Goal: Obtain resource: Download file/media

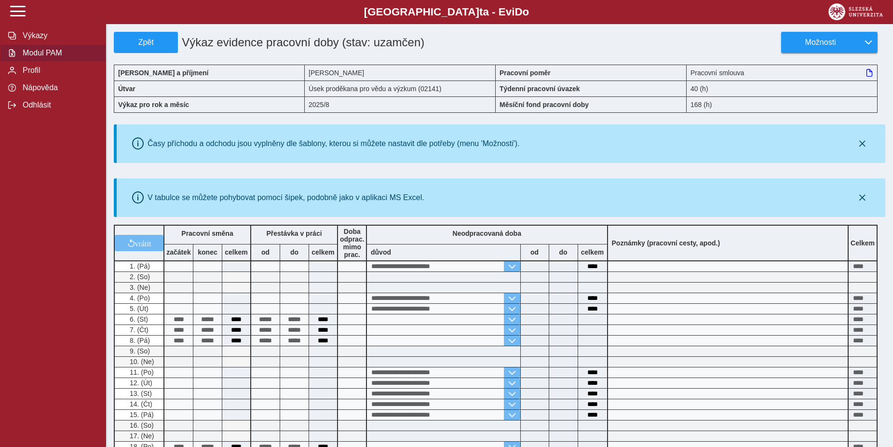
click at [41, 57] on span "Modul PAM" at bounding box center [59, 53] width 78 height 9
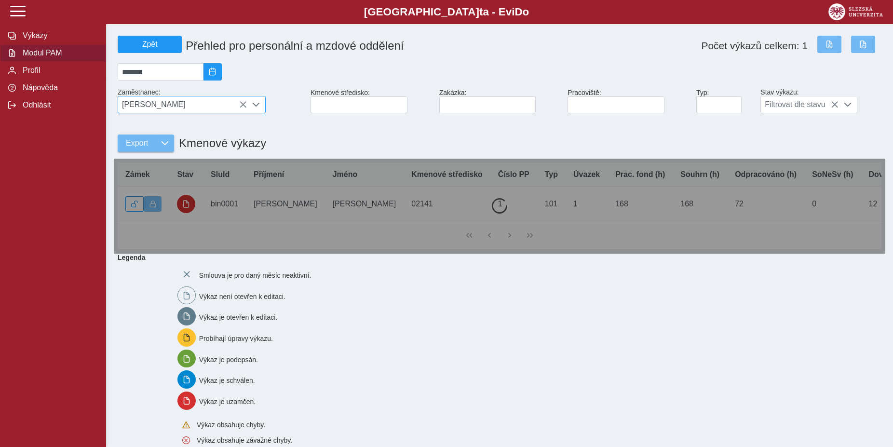
click at [198, 99] on div "[PERSON_NAME]" at bounding box center [192, 104] width 148 height 17
click at [243, 108] on icon at bounding box center [243, 105] width 8 height 8
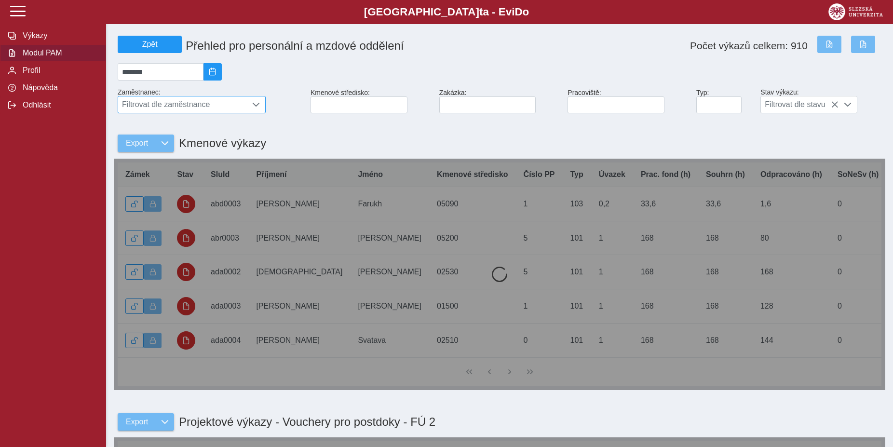
click at [221, 105] on span "Filtrovat dle zaměstnance" at bounding box center [182, 104] width 129 height 16
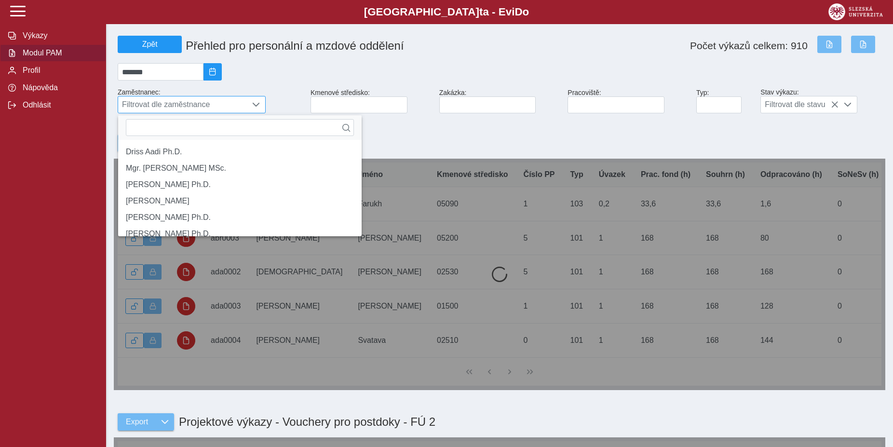
scroll to position [5, 40]
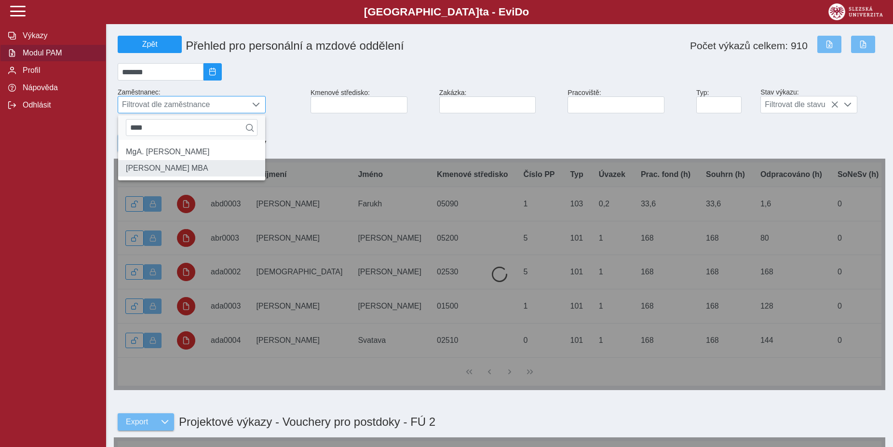
type input "****"
click at [188, 176] on li "[PERSON_NAME] MBA" at bounding box center [191, 168] width 147 height 16
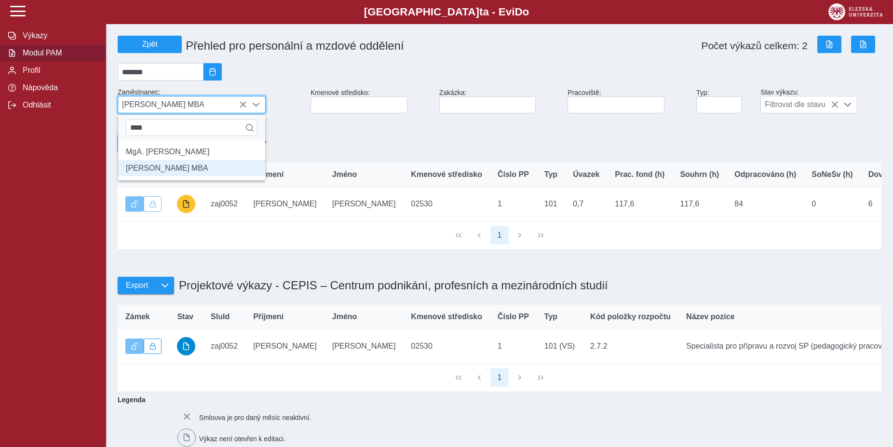
scroll to position [6, 40]
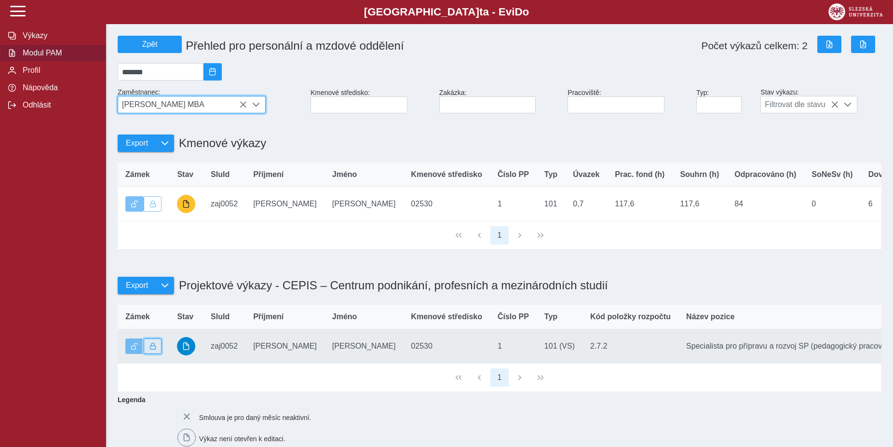
click at [159, 354] on button "button" at bounding box center [153, 345] width 18 height 15
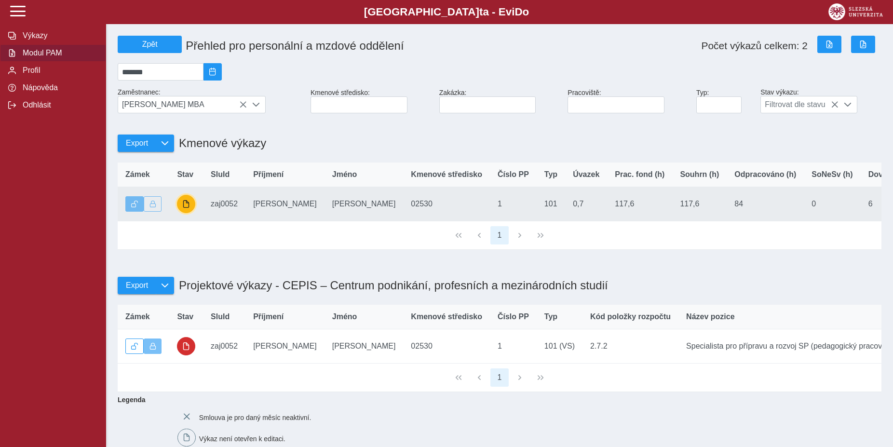
click at [186, 208] on span "button" at bounding box center [186, 204] width 8 height 8
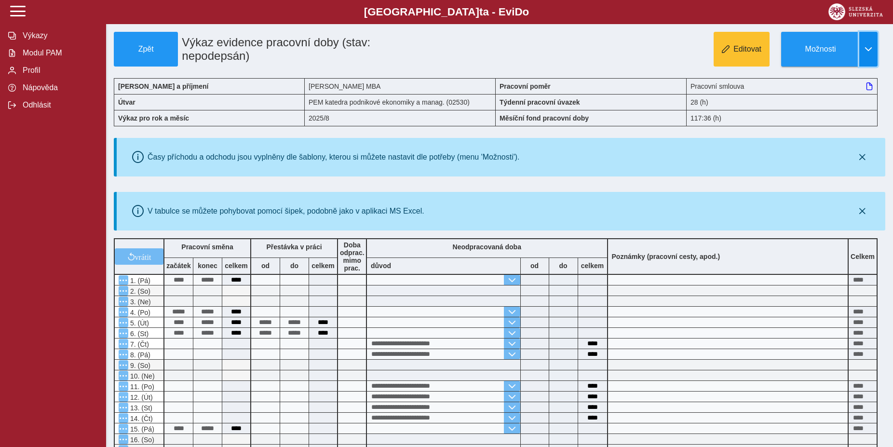
click at [872, 56] on button "button" at bounding box center [868, 49] width 18 height 35
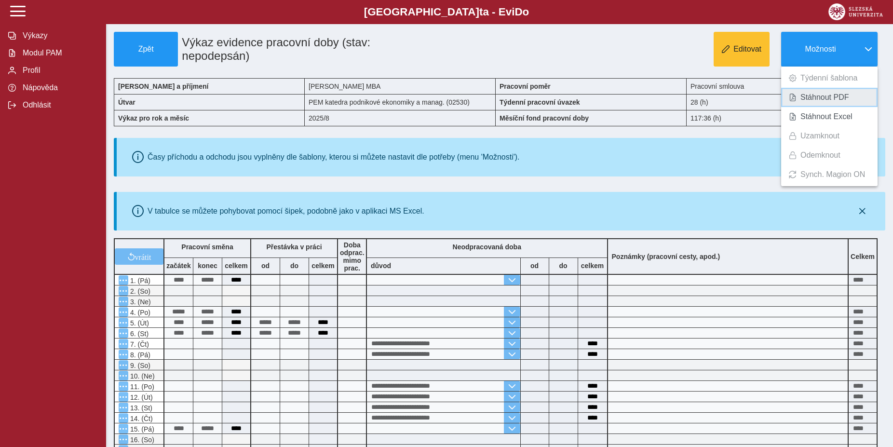
click at [828, 94] on span "Stáhnout PDF" at bounding box center [824, 98] width 49 height 8
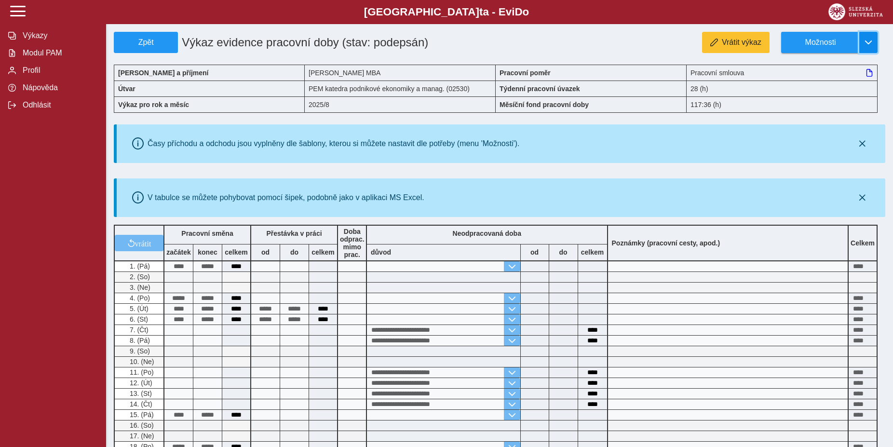
click at [871, 43] on span "button" at bounding box center [868, 43] width 8 height 8
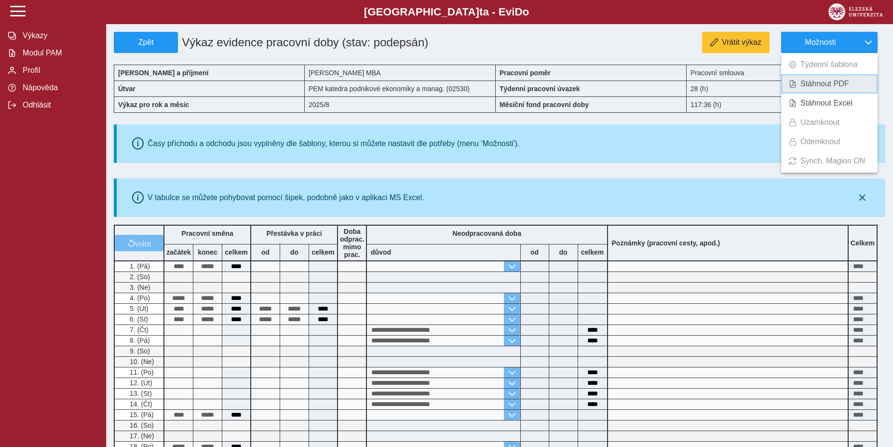
click at [836, 87] on span "Stáhnout PDF" at bounding box center [824, 84] width 49 height 8
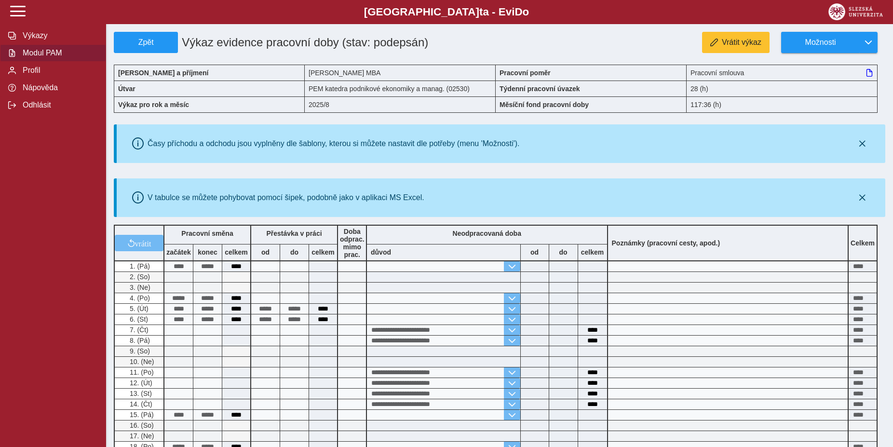
click at [59, 57] on span "Modul PAM" at bounding box center [59, 53] width 78 height 9
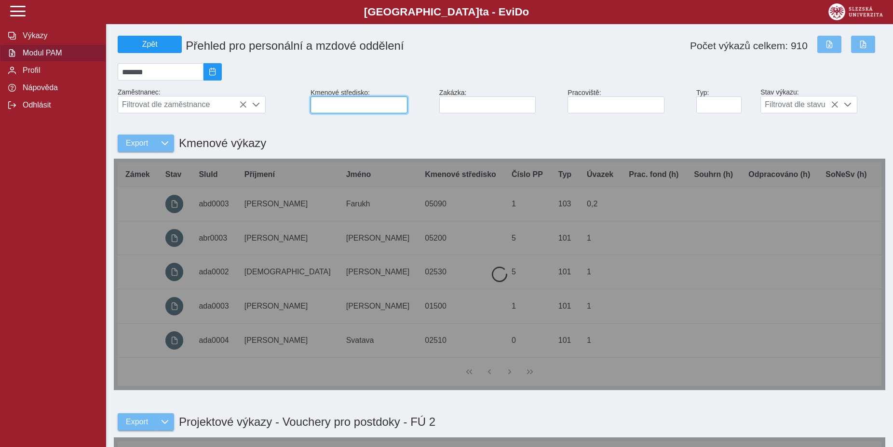
click at [375, 109] on input at bounding box center [358, 104] width 97 height 17
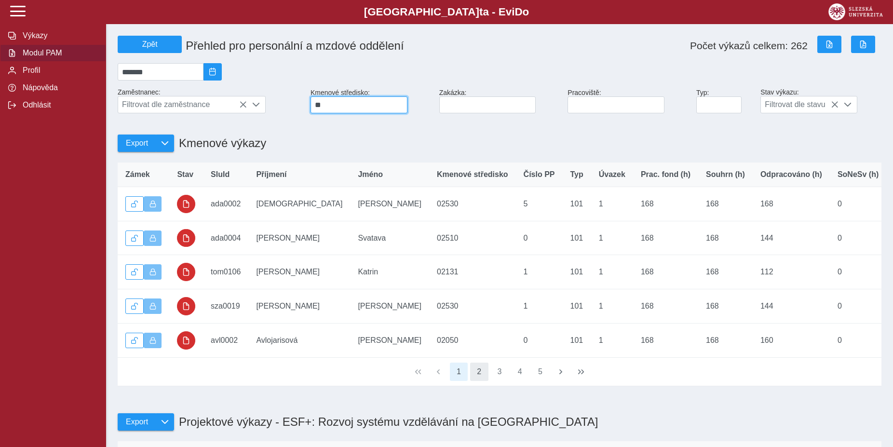
type input "**"
click at [482, 381] on button "2" at bounding box center [479, 371] width 18 height 18
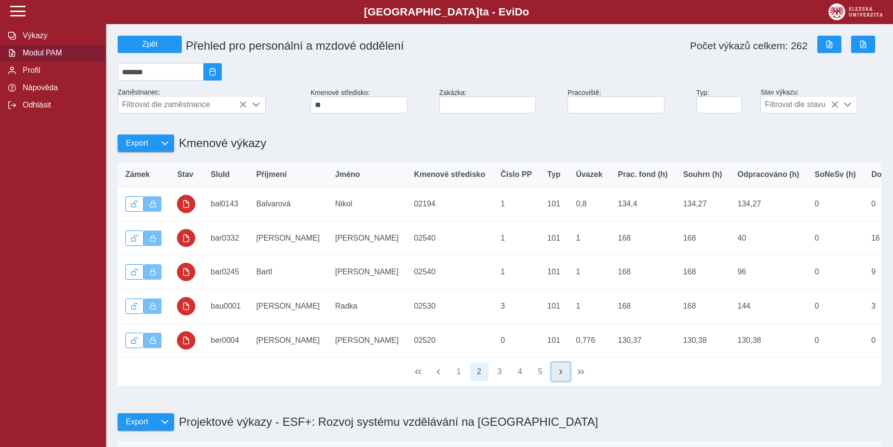
click at [556, 381] on button "button" at bounding box center [560, 371] width 18 height 18
click at [558, 375] on span "button" at bounding box center [561, 372] width 8 height 8
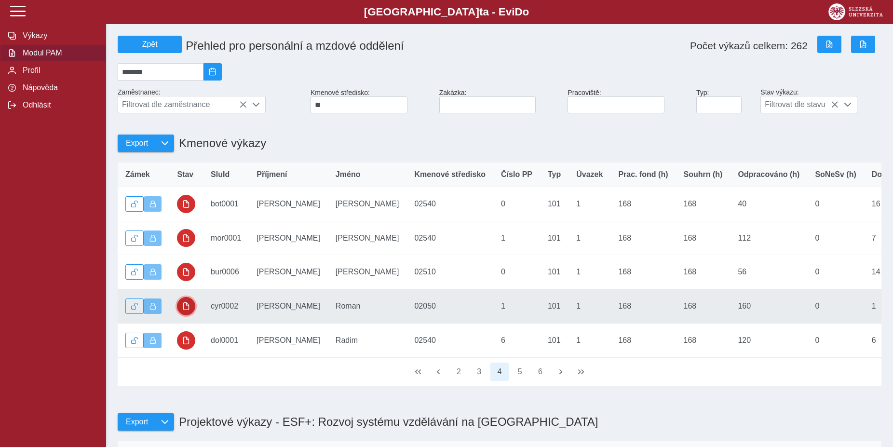
click at [184, 310] on span "button" at bounding box center [186, 306] width 8 height 8
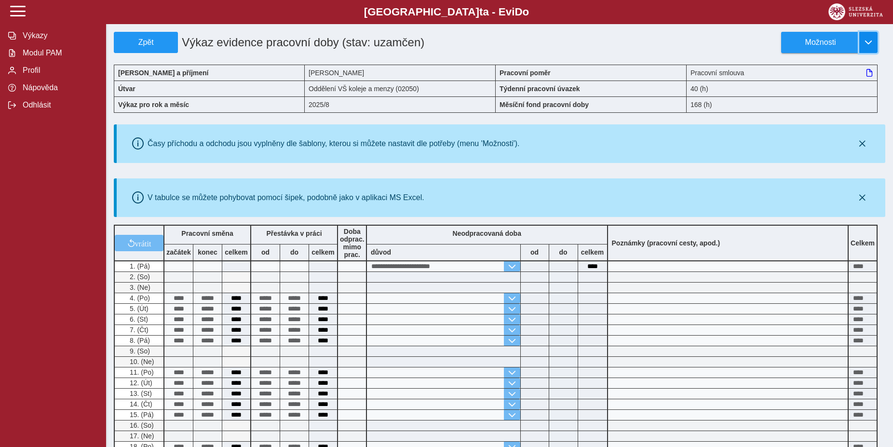
click at [870, 40] on span "button" at bounding box center [868, 43] width 8 height 8
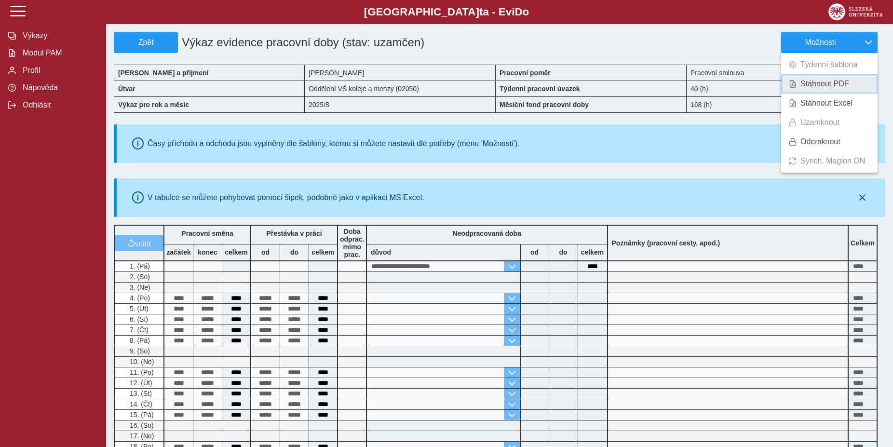
click at [848, 81] on link "Stáhnout PDF" at bounding box center [829, 83] width 96 height 19
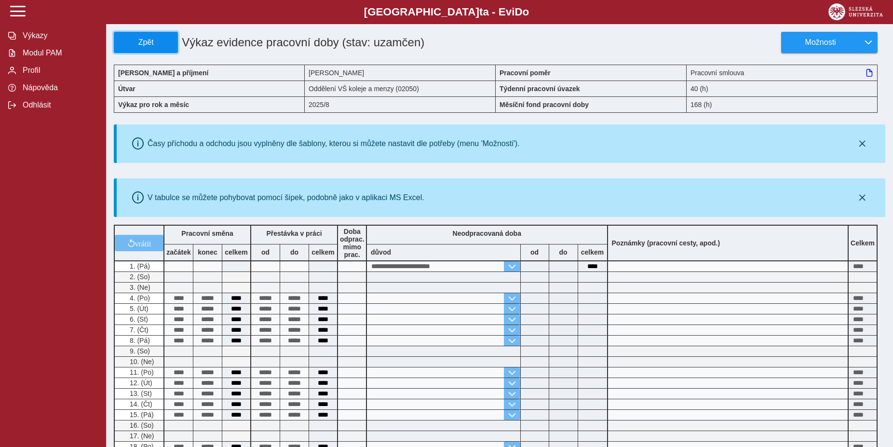
click at [133, 40] on span "Zpět" at bounding box center [145, 42] width 55 height 9
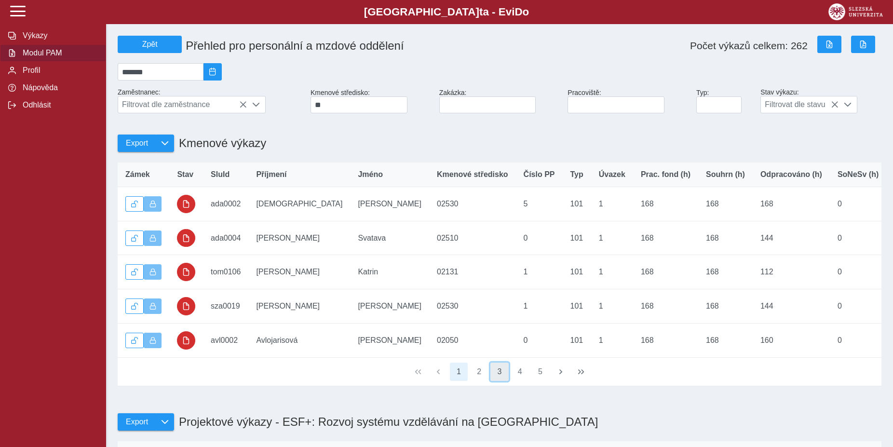
click at [505, 381] on button "3" at bounding box center [499, 371] width 18 height 18
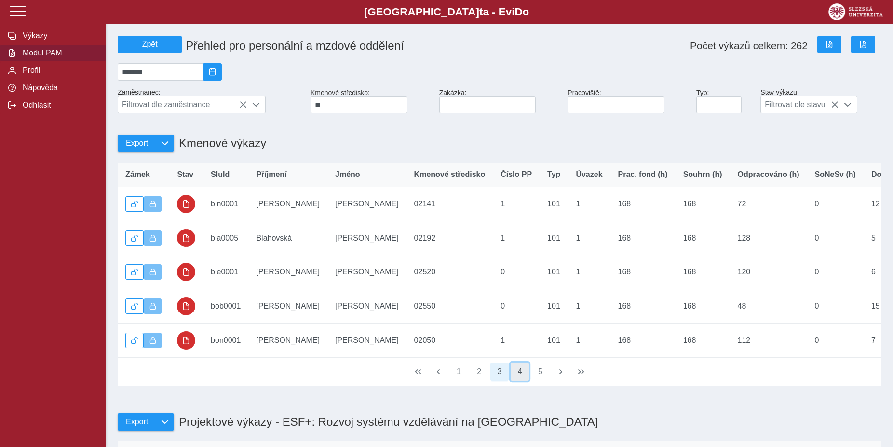
click at [517, 381] on button "4" at bounding box center [519, 371] width 18 height 18
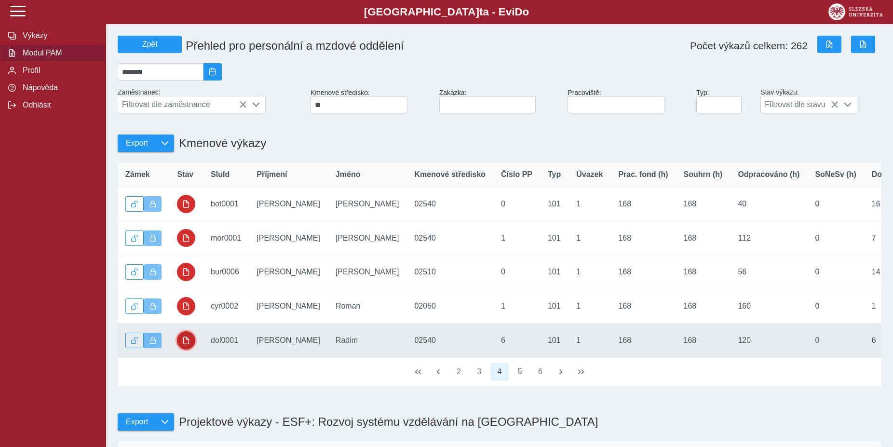
click at [190, 344] on span "button" at bounding box center [186, 340] width 8 height 8
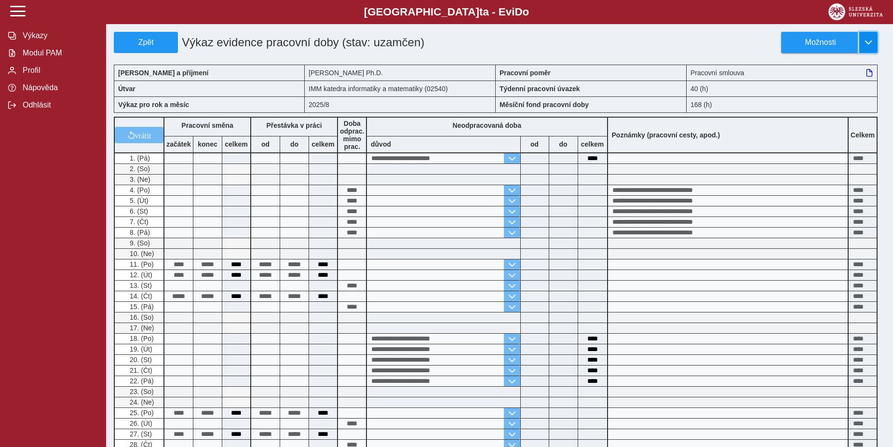
click at [868, 45] on span "button" at bounding box center [868, 43] width 8 height 8
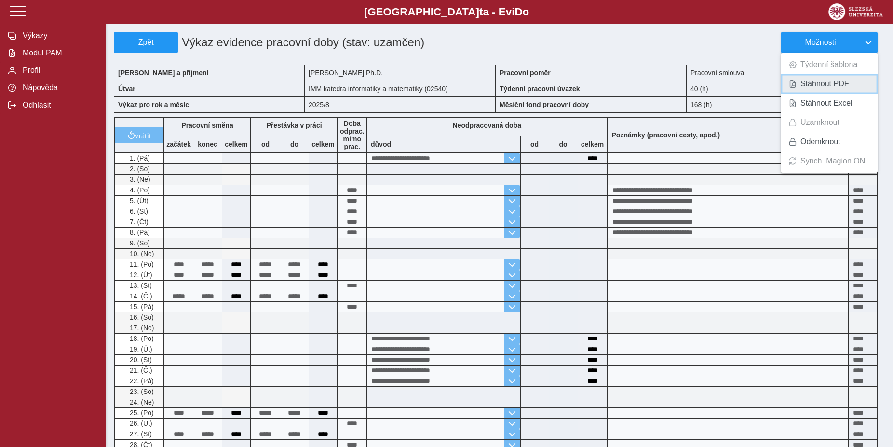
click at [847, 82] on link "Stáhnout PDF" at bounding box center [829, 83] width 96 height 19
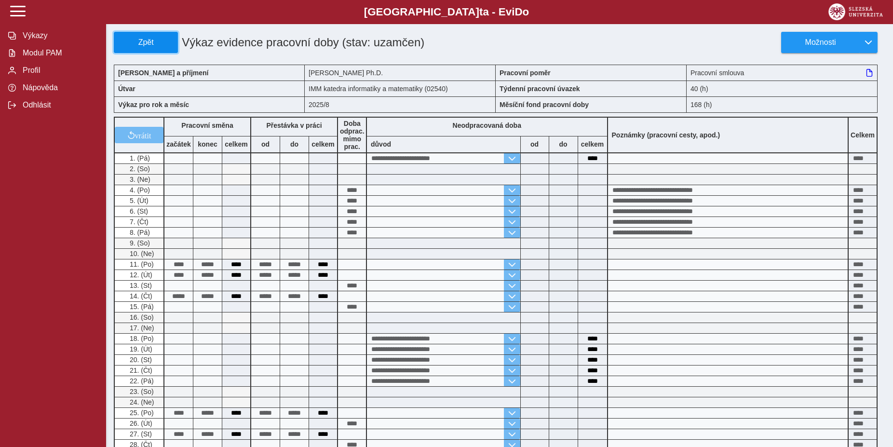
click at [144, 41] on span "Zpět" at bounding box center [145, 42] width 55 height 9
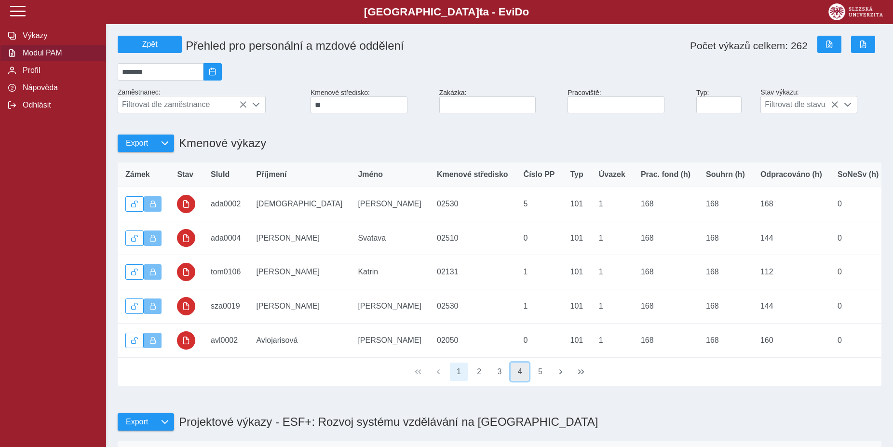
click at [512, 381] on button "4" at bounding box center [519, 371] width 18 height 18
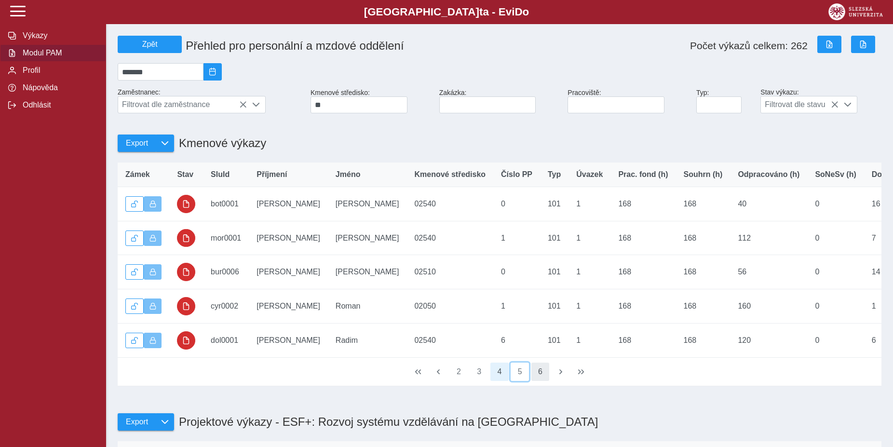
click at [522, 381] on button "5" at bounding box center [519, 371] width 18 height 18
click at [520, 381] on button "6" at bounding box center [519, 371] width 18 height 18
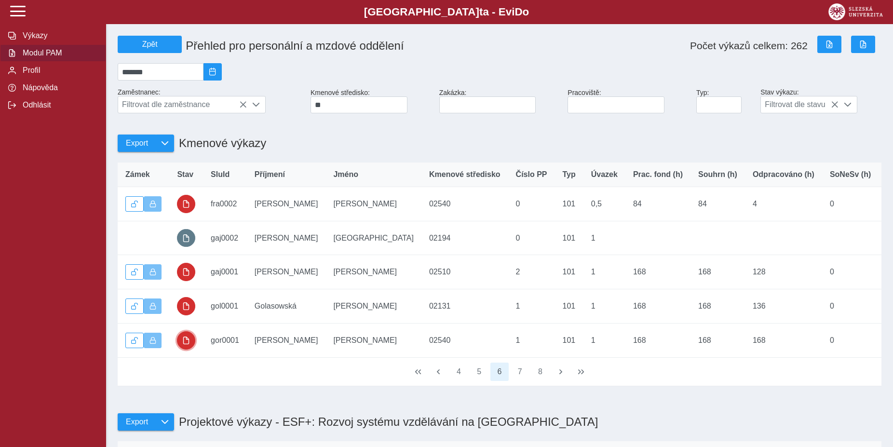
drag, startPoint x: 185, startPoint y: 348, endPoint x: 681, endPoint y: 344, distance: 496.0
click at [186, 344] on span "button" at bounding box center [186, 340] width 8 height 8
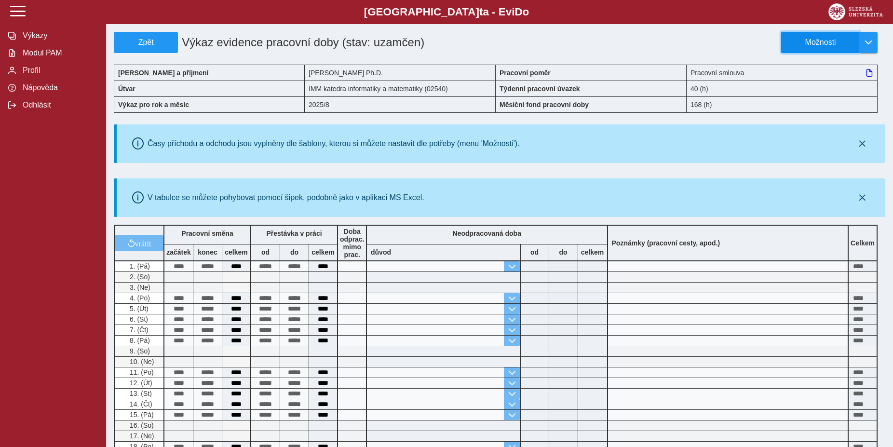
click at [797, 44] on span "Možnosti" at bounding box center [820, 42] width 62 height 9
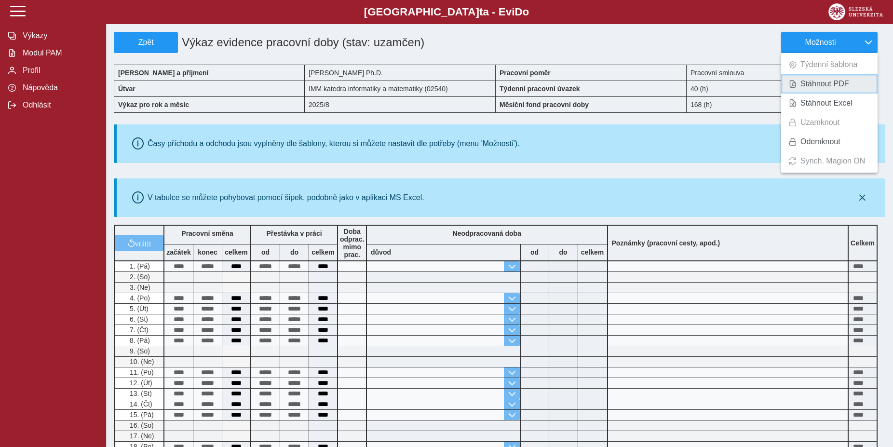
click at [812, 84] on span "Stáhnout PDF" at bounding box center [824, 84] width 49 height 8
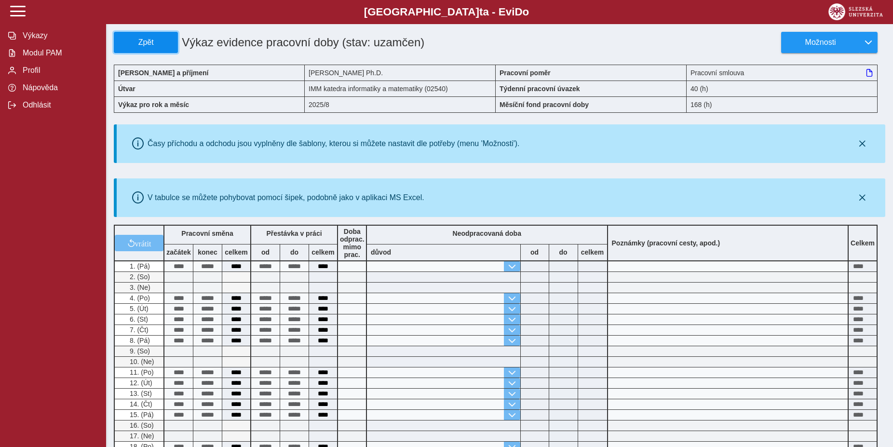
click at [157, 46] on span "Zpět" at bounding box center [145, 42] width 55 height 9
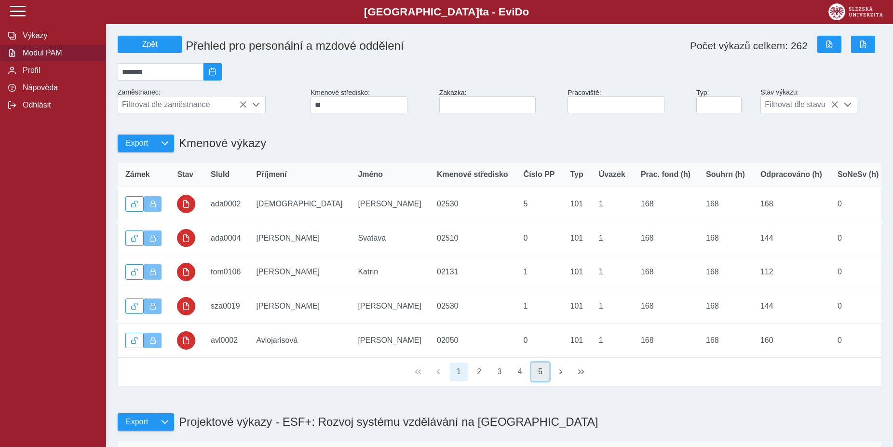
click at [539, 381] on button "5" at bounding box center [540, 371] width 18 height 18
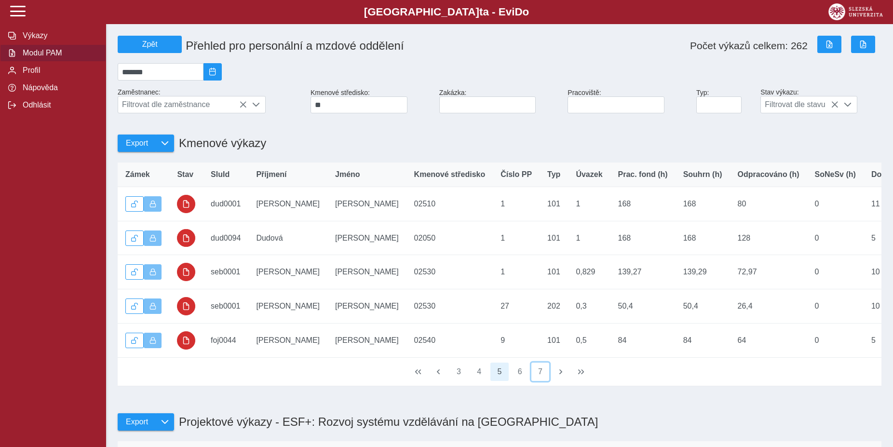
click at [539, 381] on button "7" at bounding box center [540, 371] width 18 height 18
click at [539, 381] on button "9" at bounding box center [540, 371] width 18 height 18
click at [558, 375] on span "button" at bounding box center [561, 372] width 8 height 8
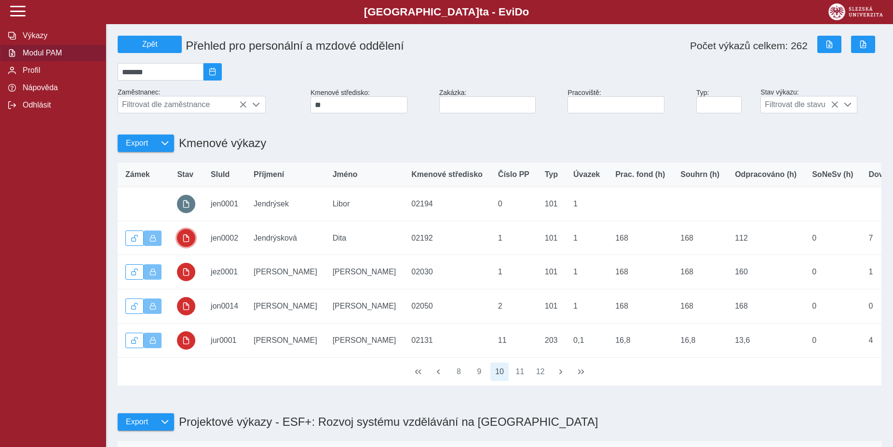
click at [191, 245] on button "button" at bounding box center [186, 238] width 18 height 18
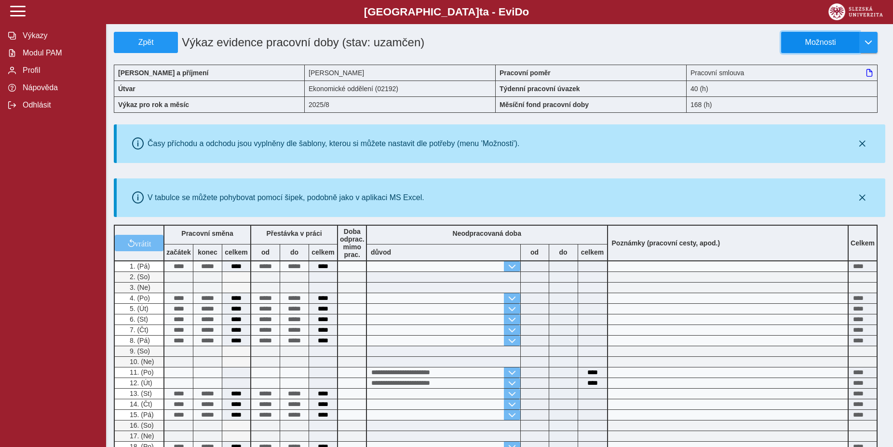
click at [813, 39] on span "Možnosti" at bounding box center [820, 42] width 62 height 9
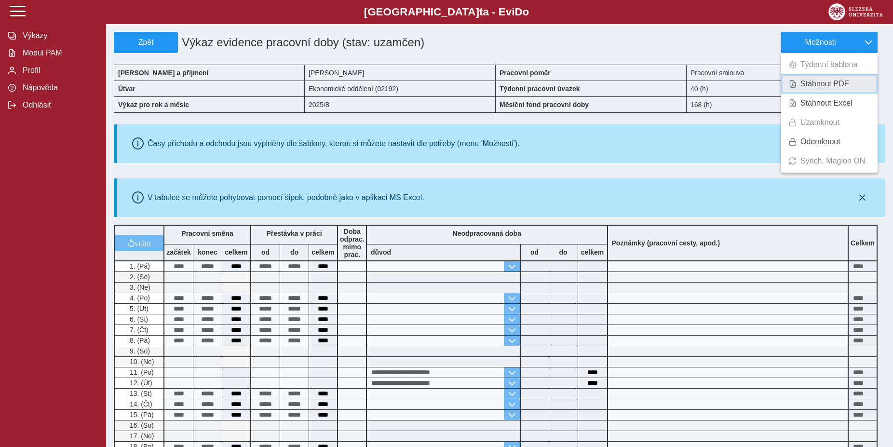
click at [824, 87] on span "Stáhnout PDF" at bounding box center [824, 84] width 49 height 8
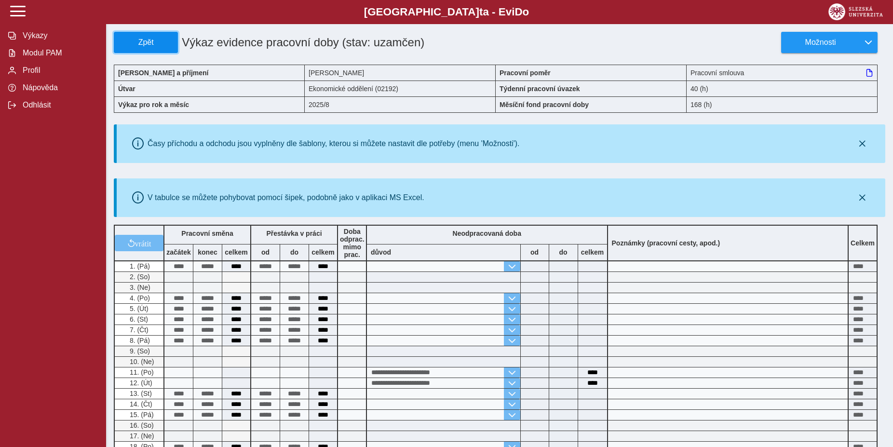
click at [159, 36] on button "Zpět" at bounding box center [146, 42] width 64 height 21
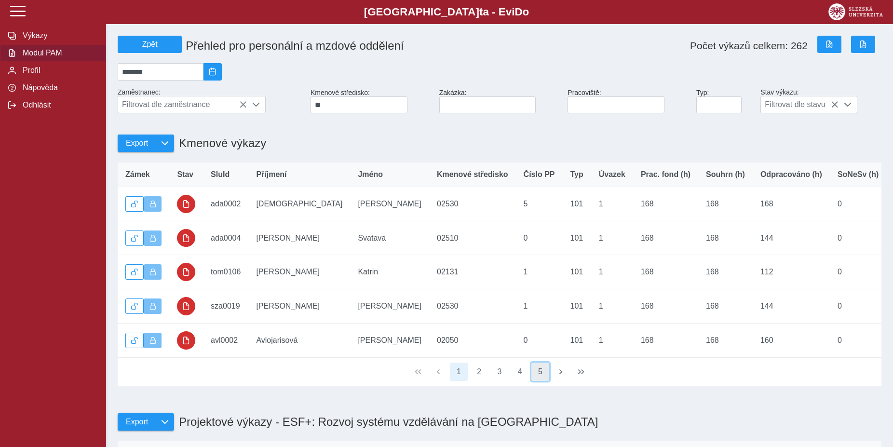
click at [538, 381] on button "5" at bounding box center [540, 371] width 18 height 18
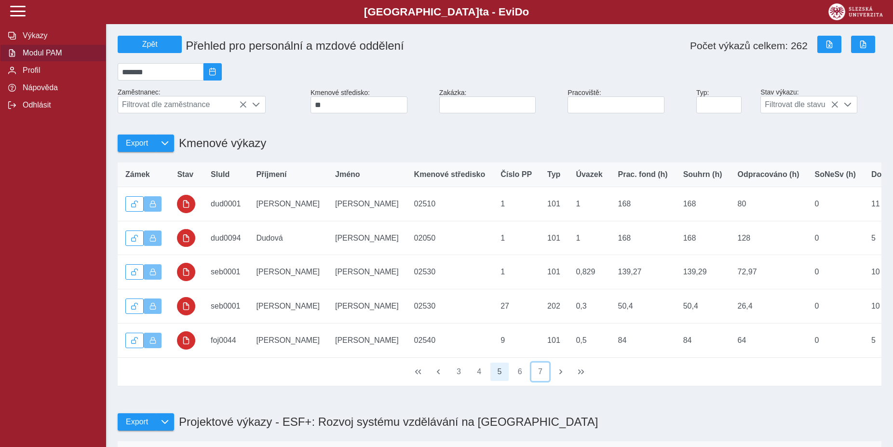
click at [538, 381] on button "7" at bounding box center [540, 371] width 18 height 18
click at [538, 381] on button "9" at bounding box center [540, 371] width 18 height 18
click at [538, 381] on button "11" at bounding box center [540, 371] width 18 height 18
click at [521, 381] on button "12" at bounding box center [519, 371] width 18 height 18
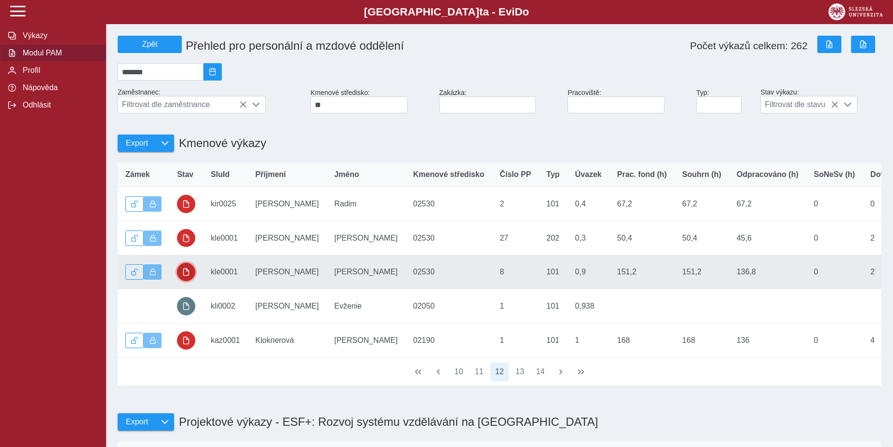
click at [189, 276] on span "button" at bounding box center [186, 272] width 8 height 8
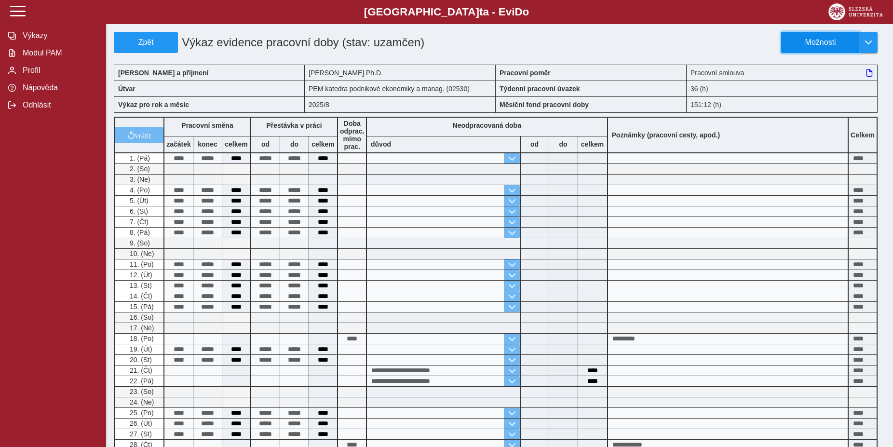
click at [829, 47] on button "Možnosti" at bounding box center [820, 42] width 78 height 21
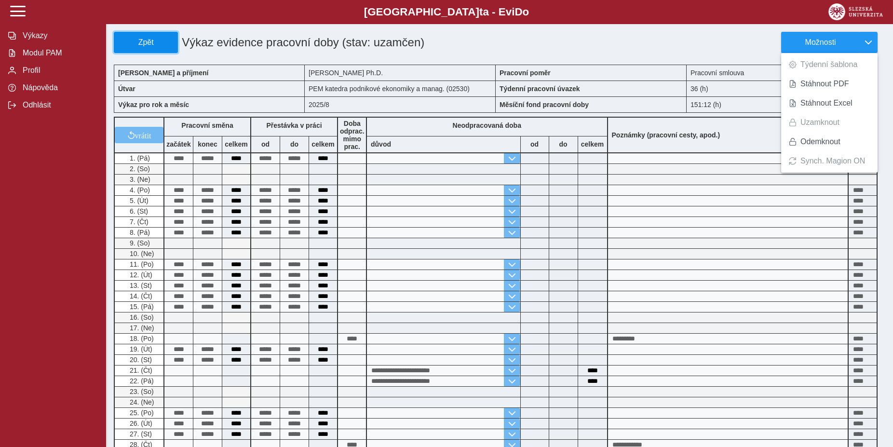
click at [163, 50] on button "Zpět" at bounding box center [146, 42] width 64 height 21
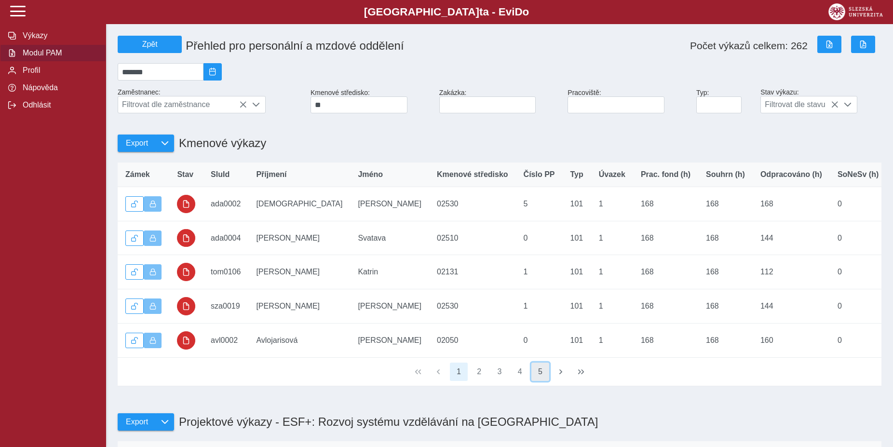
click at [542, 381] on button "5" at bounding box center [540, 371] width 18 height 18
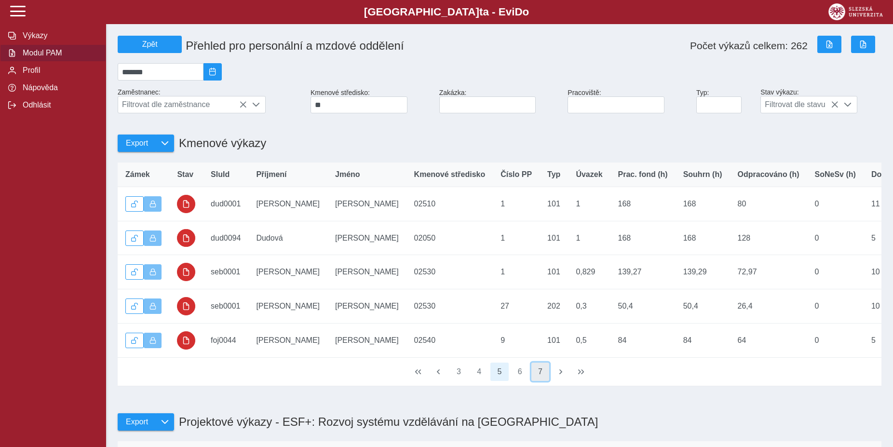
click at [540, 381] on button "7" at bounding box center [540, 371] width 18 height 18
click at [540, 381] on button "9" at bounding box center [540, 371] width 18 height 18
click at [540, 381] on button "11" at bounding box center [540, 371] width 18 height 18
click at [540, 381] on button "13" at bounding box center [540, 371] width 18 height 18
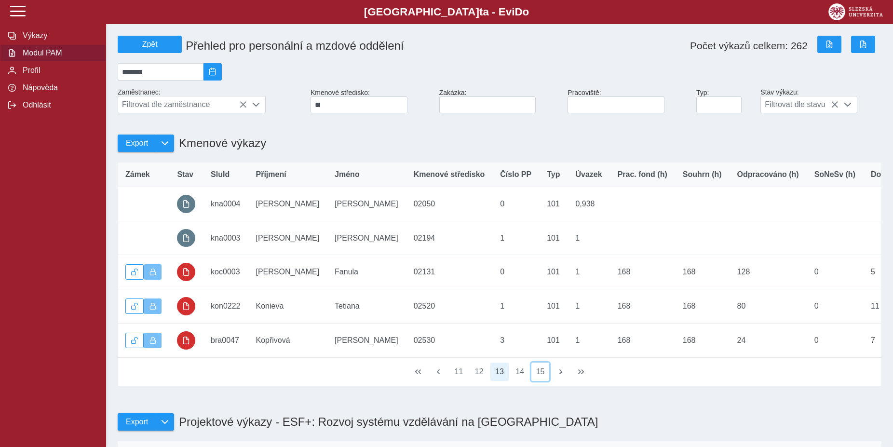
click at [540, 381] on button "15" at bounding box center [540, 371] width 18 height 18
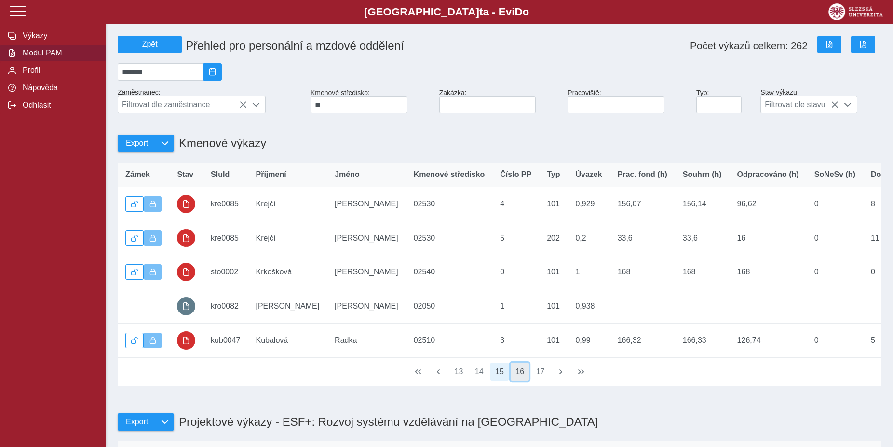
click at [526, 381] on button "16" at bounding box center [519, 371] width 18 height 18
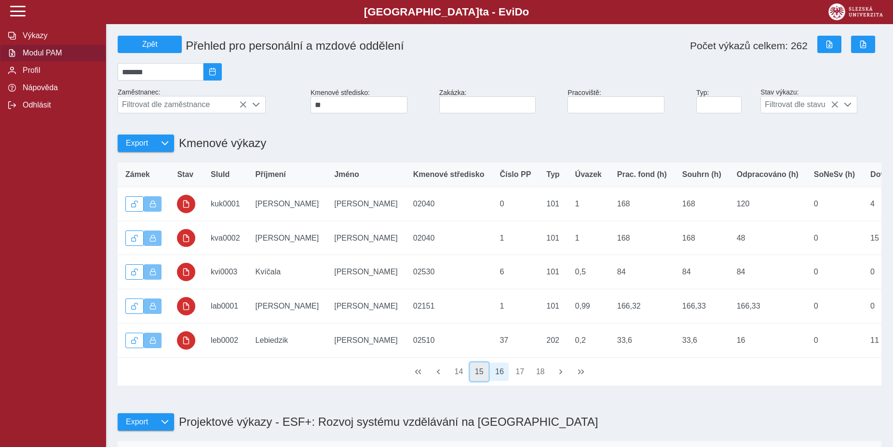
click at [482, 381] on button "15" at bounding box center [479, 371] width 18 height 18
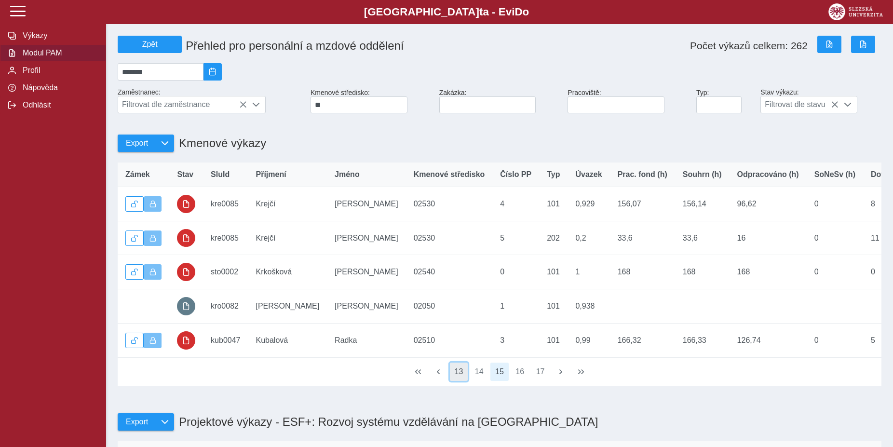
click at [467, 381] on button "13" at bounding box center [459, 371] width 18 height 18
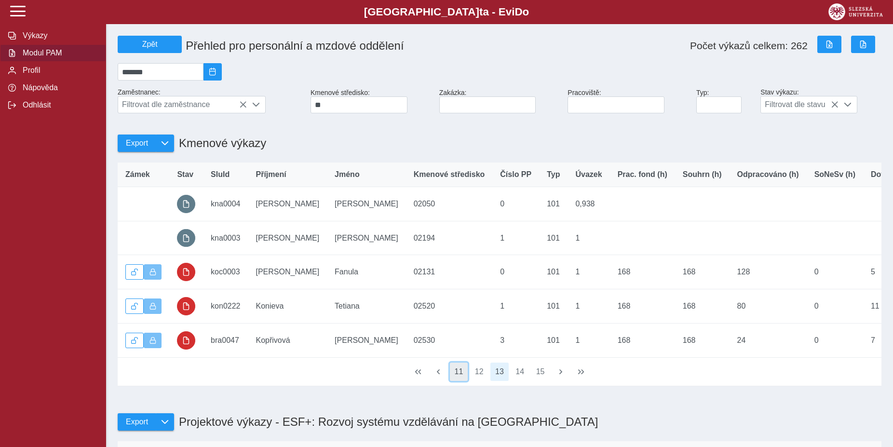
click at [464, 381] on button "11" at bounding box center [459, 371] width 18 height 18
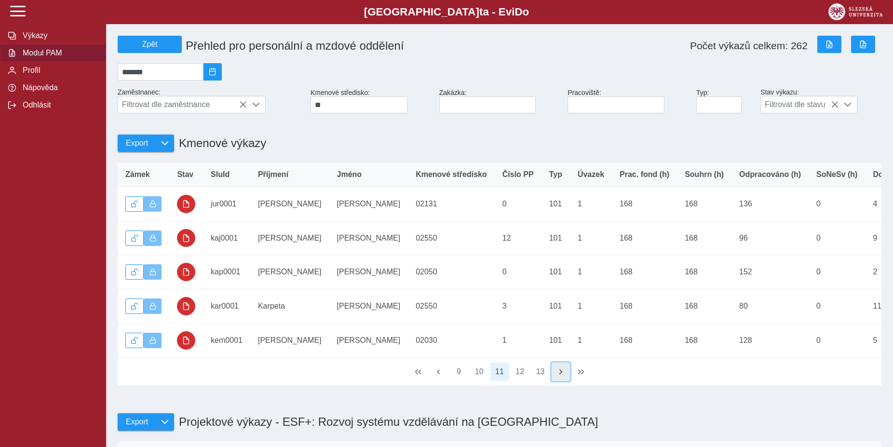
click at [560, 375] on span "button" at bounding box center [561, 372] width 8 height 8
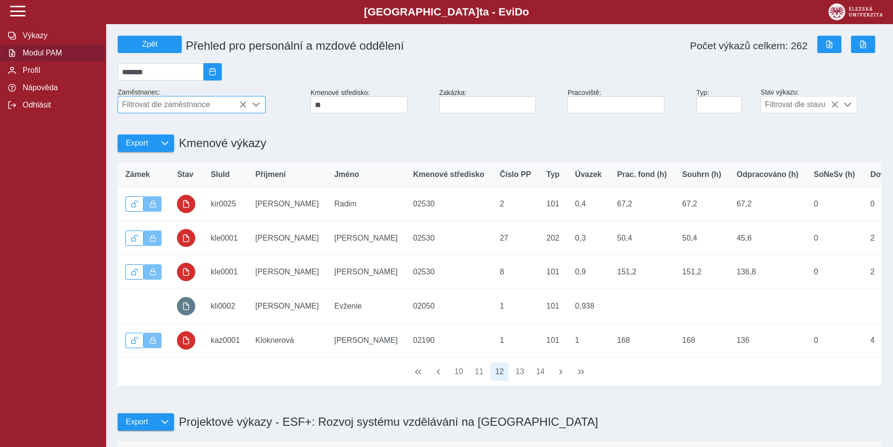
click at [189, 111] on span "Filtrovat dle zaměstnance" at bounding box center [182, 104] width 129 height 16
type input "**********"
click at [237, 157] on li "[PERSON_NAME]" at bounding box center [191, 152] width 147 height 16
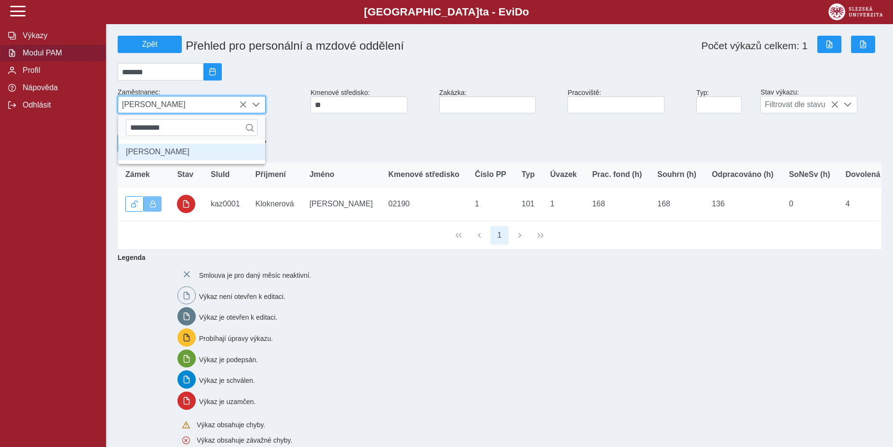
scroll to position [5, 40]
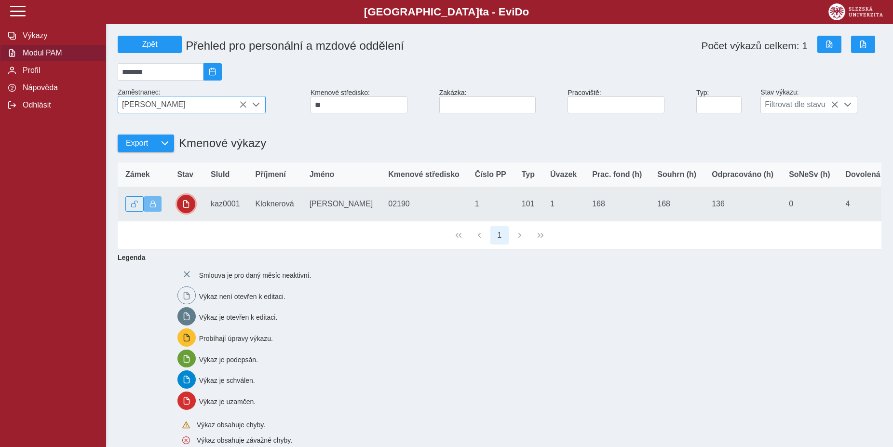
click at [192, 213] on button "button" at bounding box center [186, 204] width 18 height 18
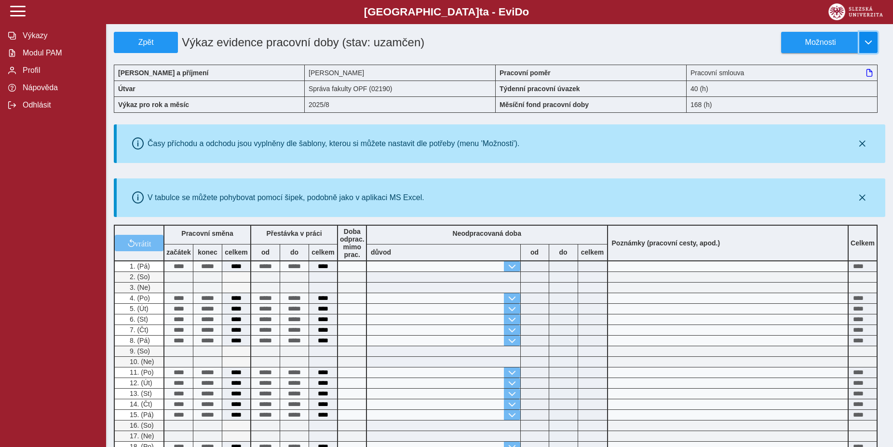
click at [862, 44] on button "button" at bounding box center [868, 42] width 18 height 21
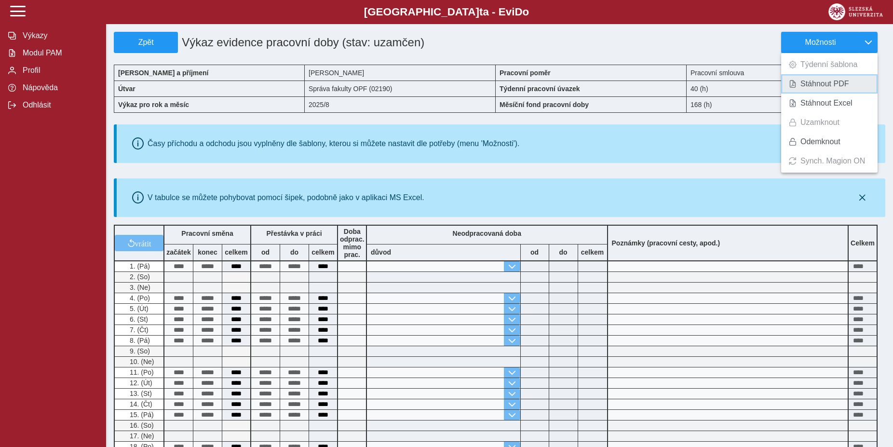
click at [825, 91] on link "Stáhnout PDF" at bounding box center [829, 83] width 96 height 19
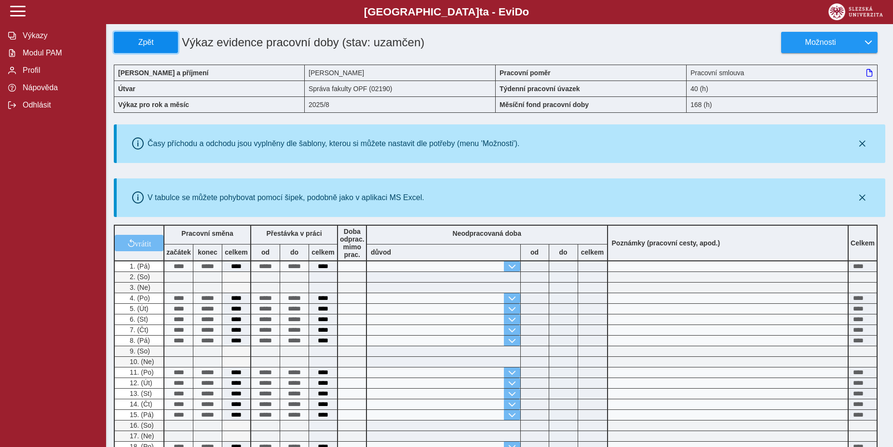
click at [135, 45] on span "Zpět" at bounding box center [145, 42] width 55 height 9
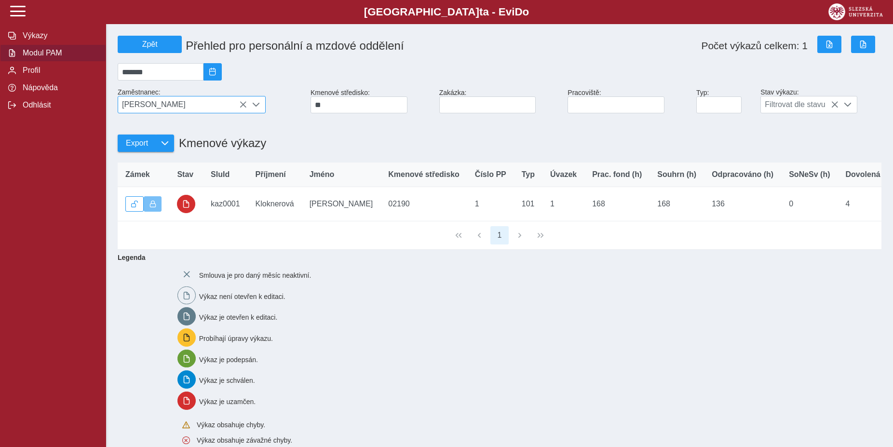
click at [243, 108] on icon at bounding box center [243, 105] width 8 height 8
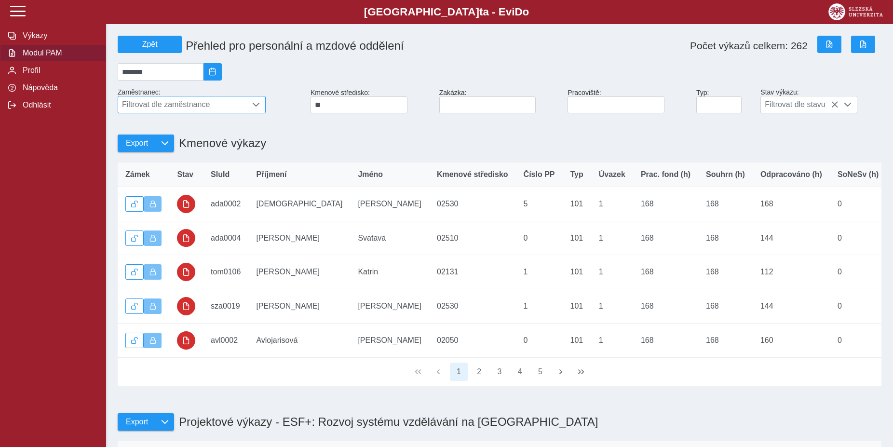
click at [197, 103] on span "Filtrovat dle zaměstnance" at bounding box center [182, 104] width 129 height 16
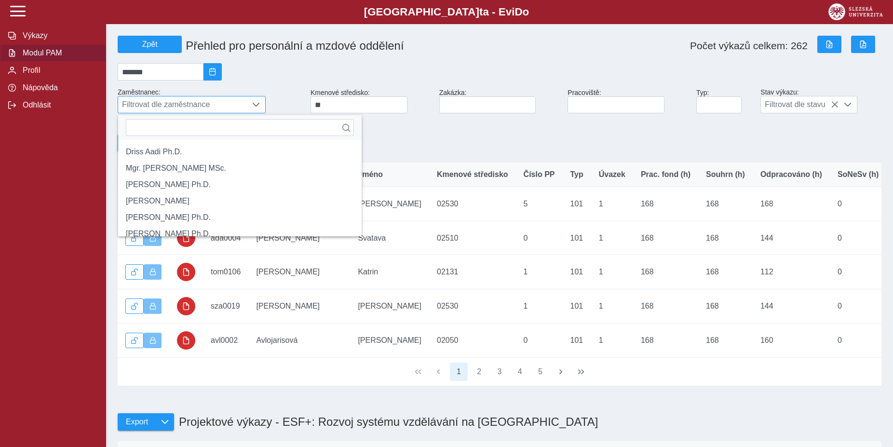
scroll to position [6, 40]
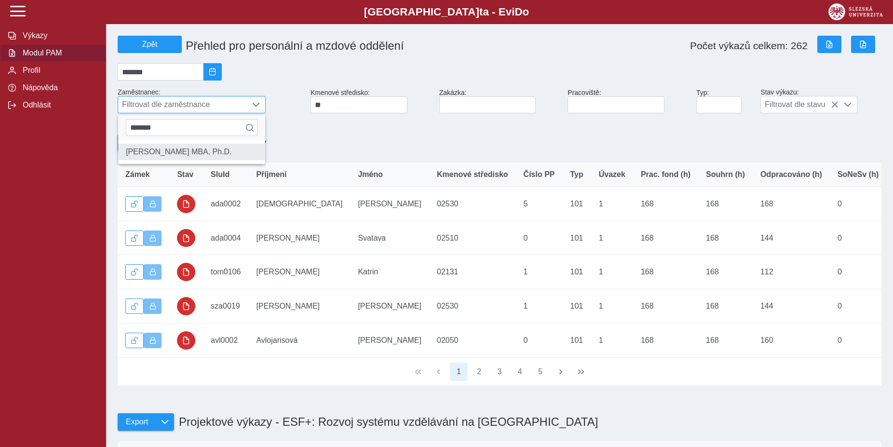
type input "*******"
click at [144, 160] on li "[PERSON_NAME] MBA, Ph.D." at bounding box center [191, 152] width 147 height 16
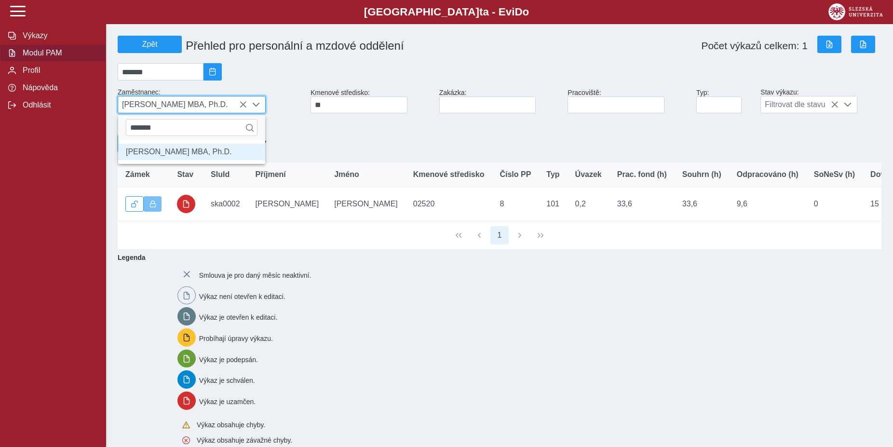
scroll to position [5, 40]
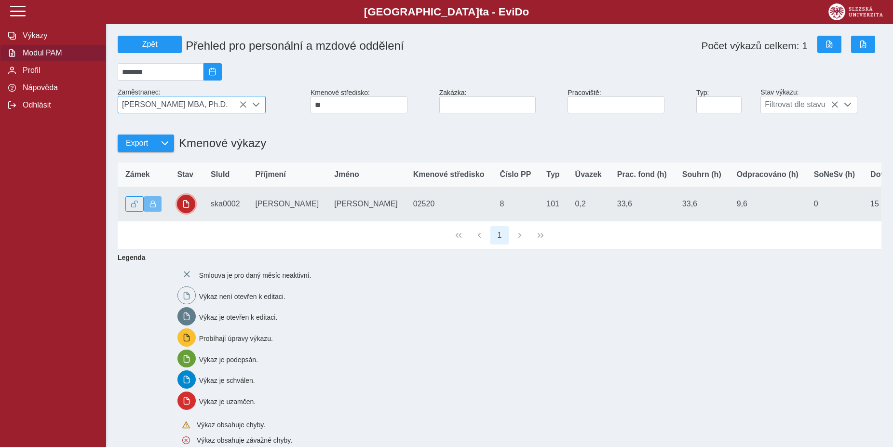
click at [185, 207] on span "button" at bounding box center [186, 204] width 8 height 8
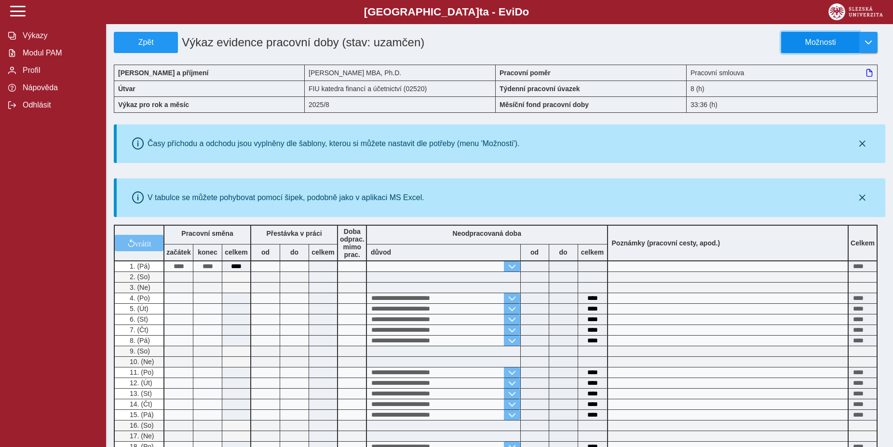
click at [830, 36] on button "Možnosti" at bounding box center [820, 42] width 78 height 21
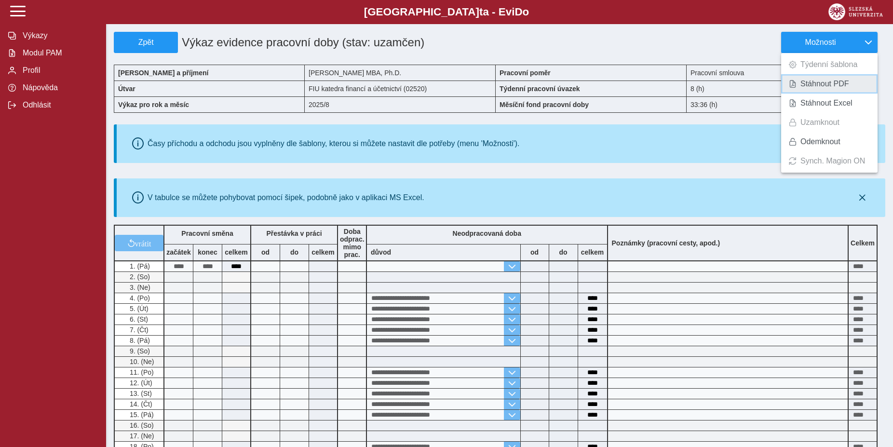
click at [834, 82] on span "Stáhnout PDF" at bounding box center [824, 84] width 49 height 8
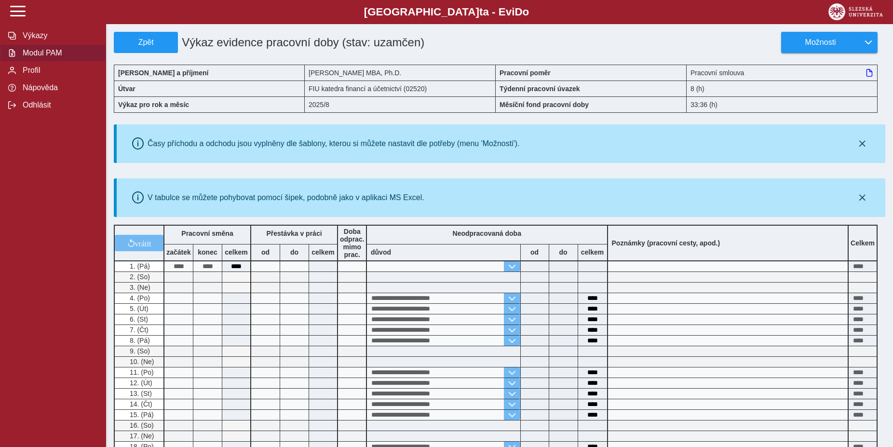
click at [43, 57] on span "Modul PAM" at bounding box center [59, 53] width 78 height 9
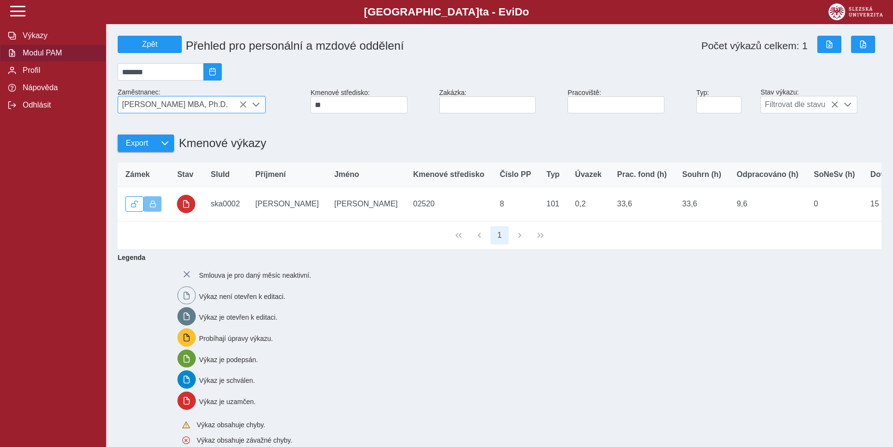
click at [158, 104] on span "[PERSON_NAME] MBA, Ph.D." at bounding box center [182, 104] width 129 height 16
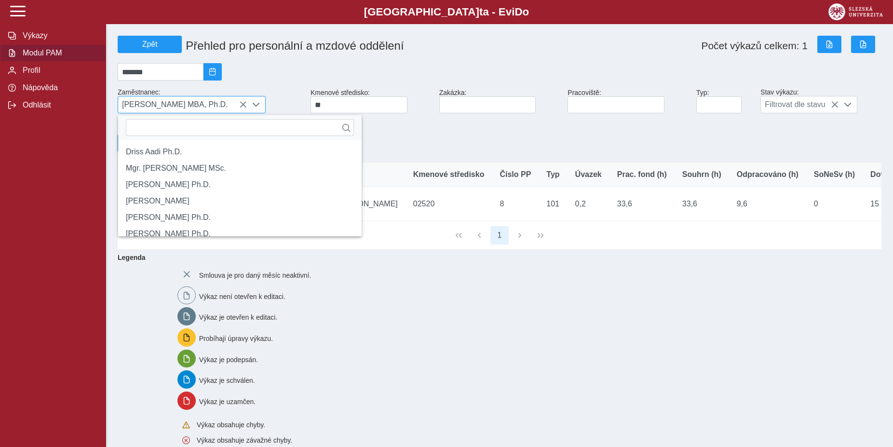
scroll to position [6, 40]
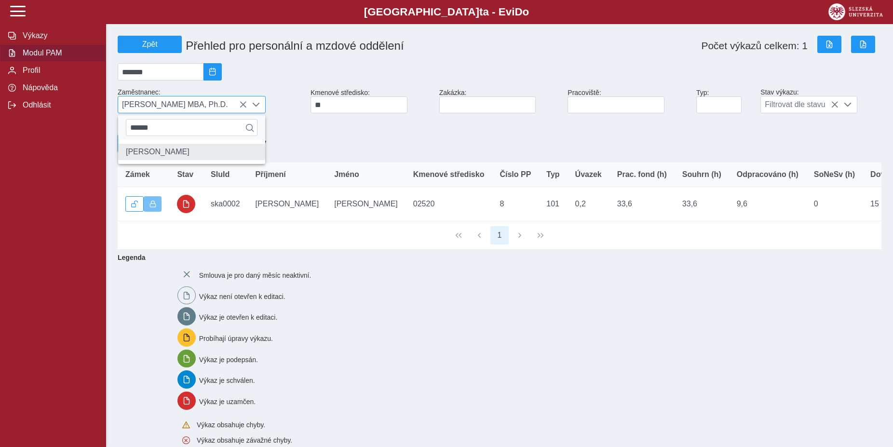
type input "******"
click at [159, 160] on li "[PERSON_NAME]" at bounding box center [191, 152] width 147 height 16
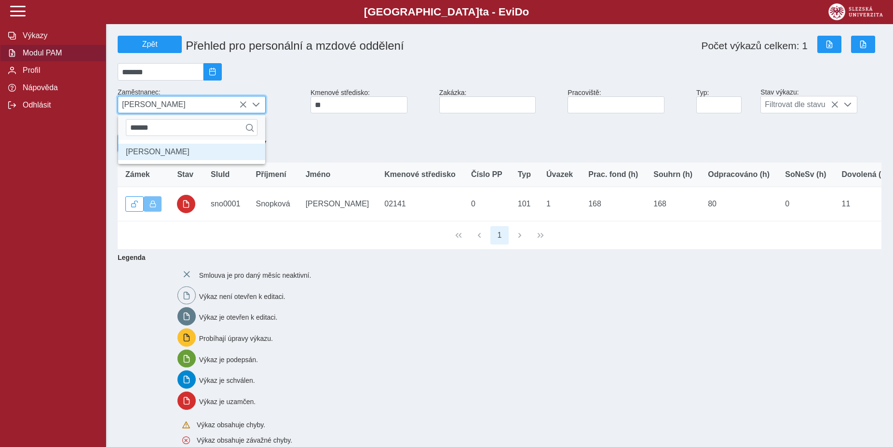
scroll to position [5, 40]
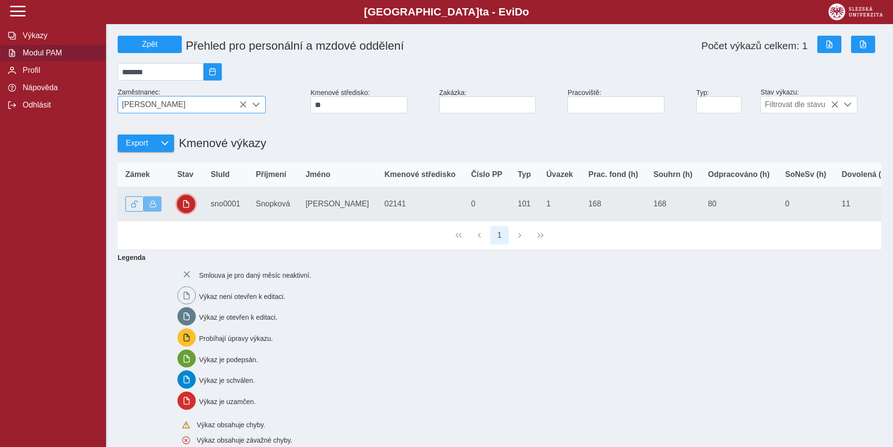
click at [182, 213] on button "button" at bounding box center [186, 204] width 18 height 18
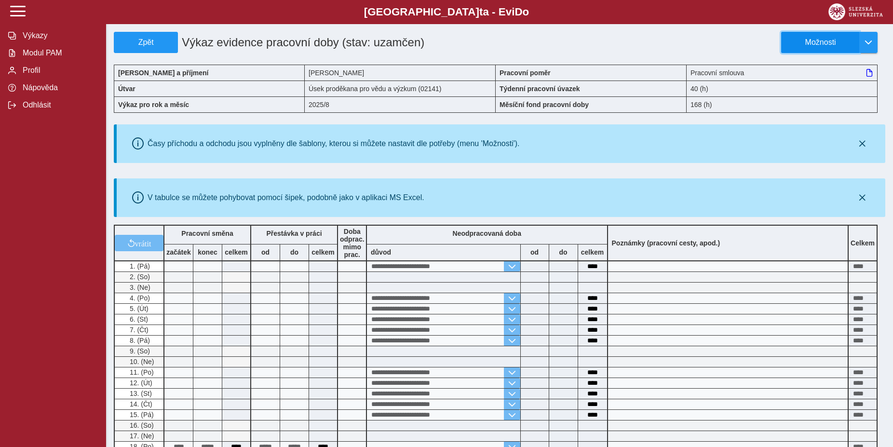
click at [821, 44] on span "Možnosti" at bounding box center [820, 42] width 62 height 9
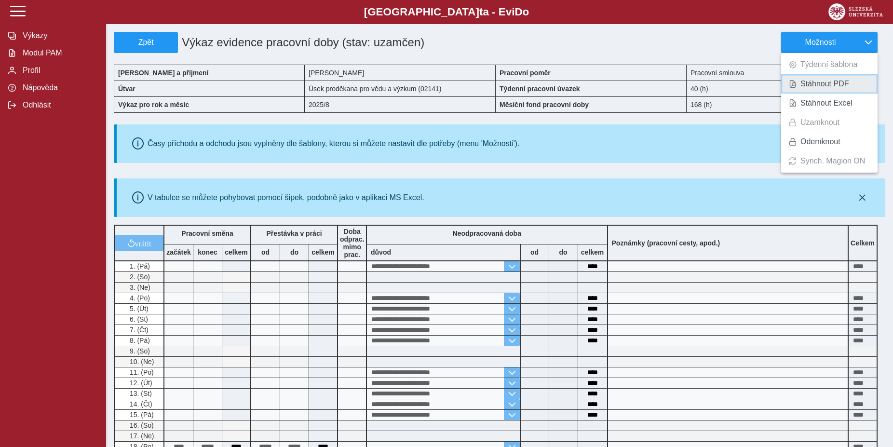
click at [832, 84] on span "Stáhnout PDF" at bounding box center [824, 84] width 49 height 8
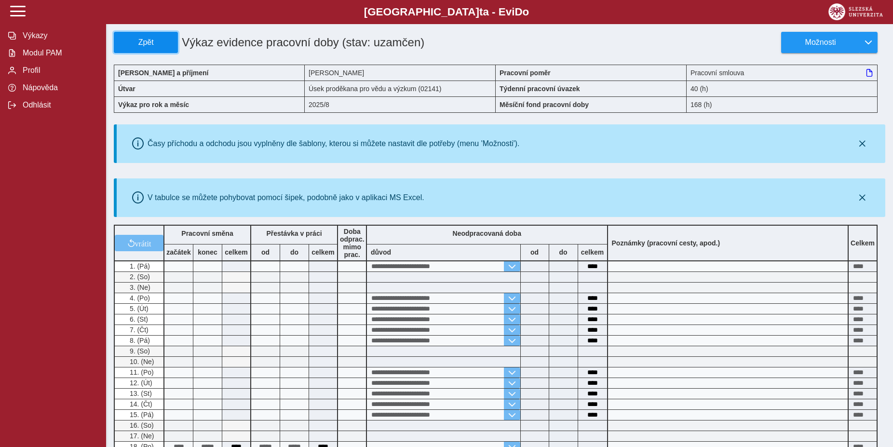
click at [161, 44] on span "Zpět" at bounding box center [145, 42] width 55 height 9
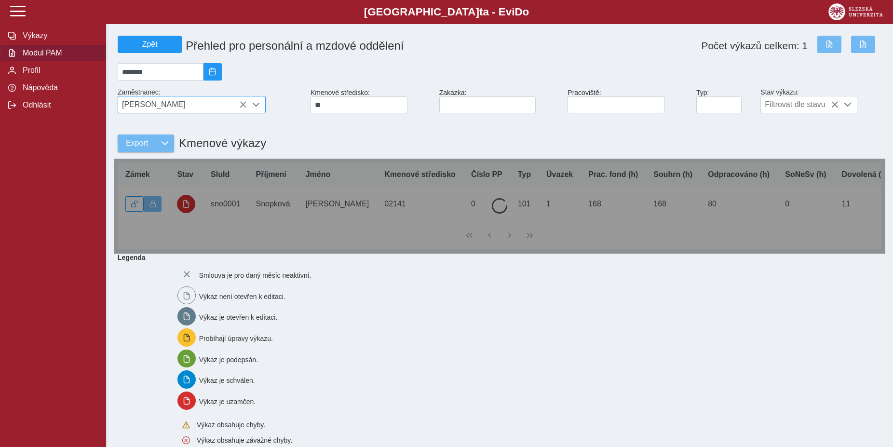
click at [186, 108] on span "[PERSON_NAME]" at bounding box center [182, 104] width 129 height 16
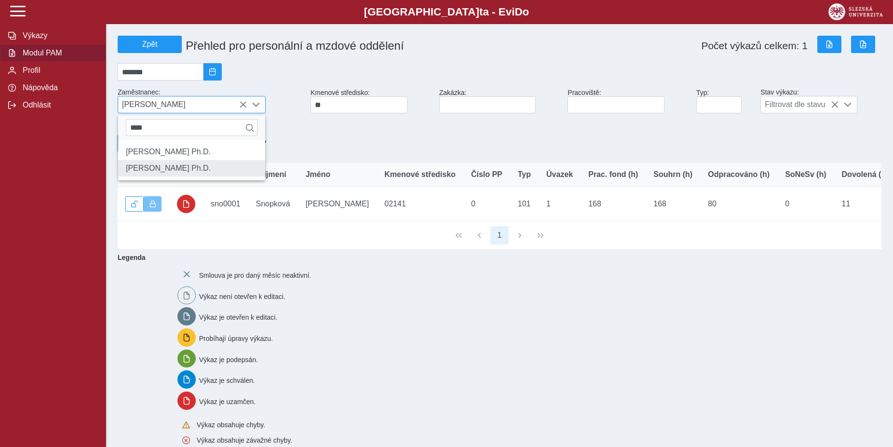
type input "****"
click at [180, 176] on li "[PERSON_NAME] Ph.D." at bounding box center [191, 168] width 147 height 16
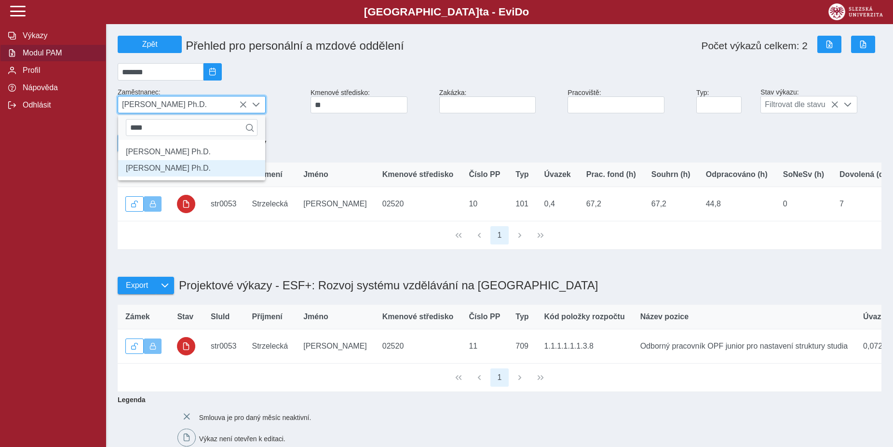
scroll to position [5, 40]
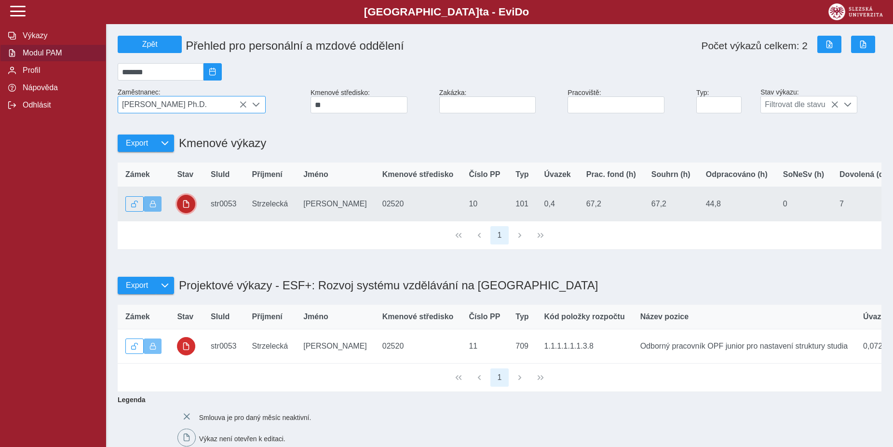
click at [182, 209] on button "button" at bounding box center [186, 204] width 18 height 18
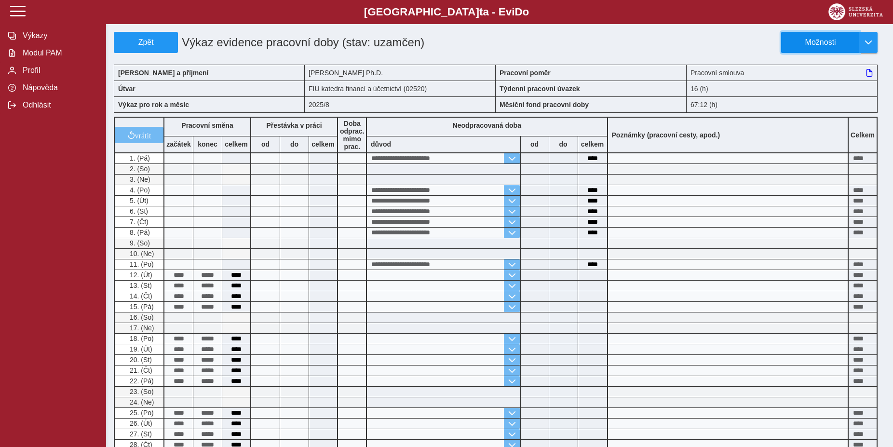
click at [827, 52] on button "Možnosti" at bounding box center [820, 42] width 78 height 21
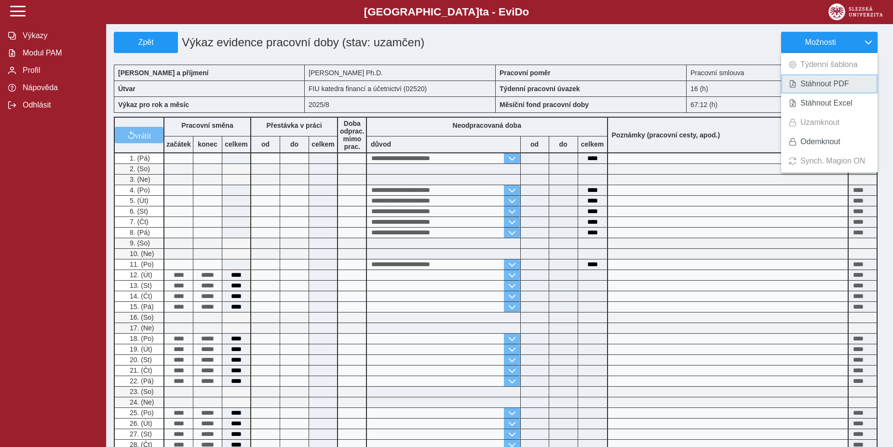
click at [814, 81] on span "Stáhnout PDF" at bounding box center [824, 84] width 49 height 8
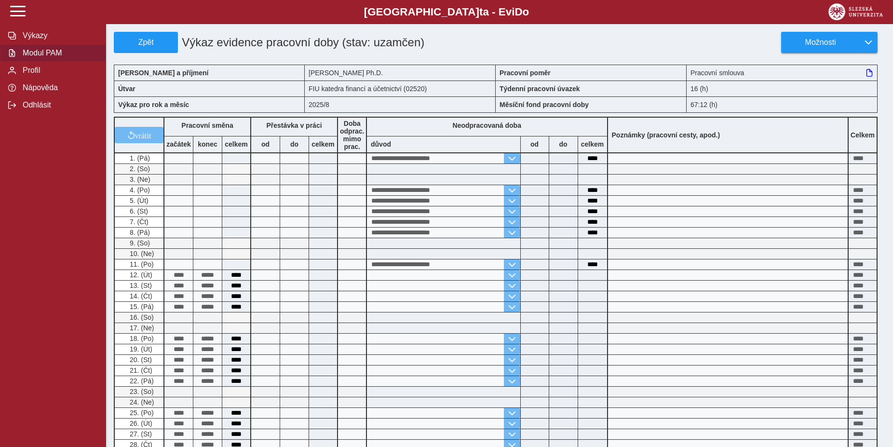
click at [50, 57] on span "Modul PAM" at bounding box center [59, 53] width 78 height 9
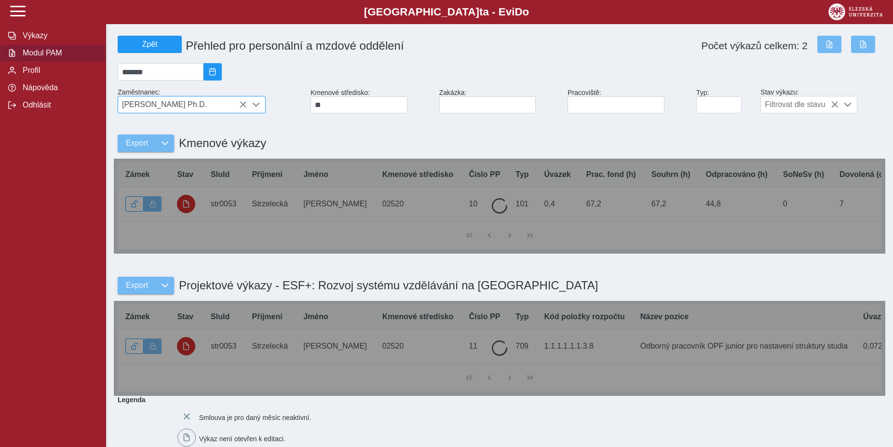
click at [244, 108] on icon at bounding box center [243, 105] width 8 height 8
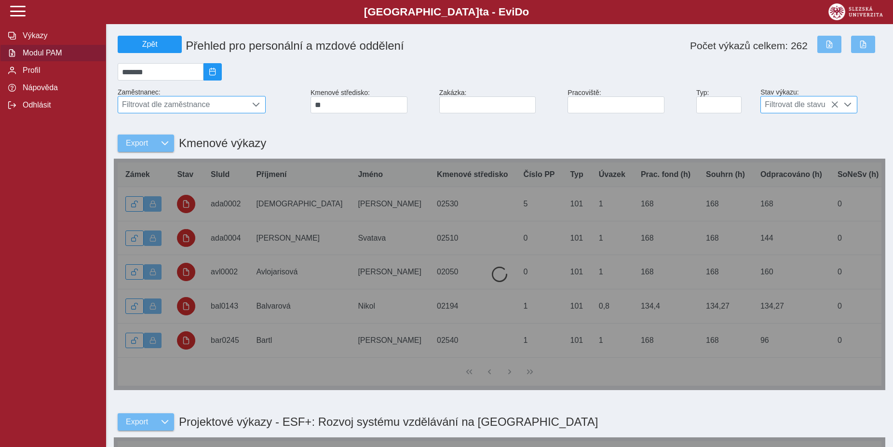
click at [844, 108] on span at bounding box center [848, 105] width 8 height 8
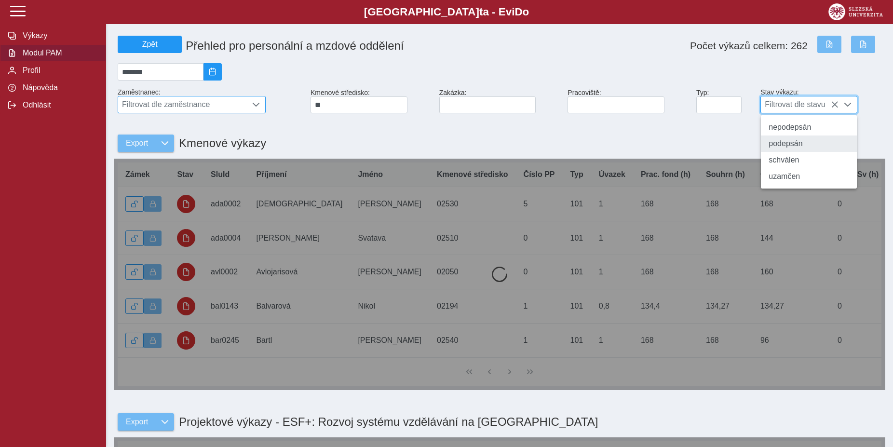
click at [794, 147] on li "podepsán" at bounding box center [809, 143] width 96 height 16
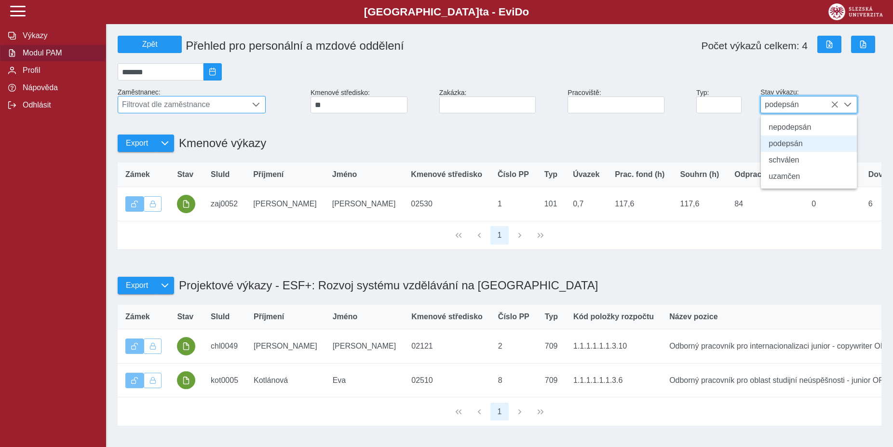
scroll to position [5, 40]
click at [852, 107] on div at bounding box center [847, 104] width 18 height 16
click at [805, 166] on li "schválen" at bounding box center [809, 160] width 96 height 16
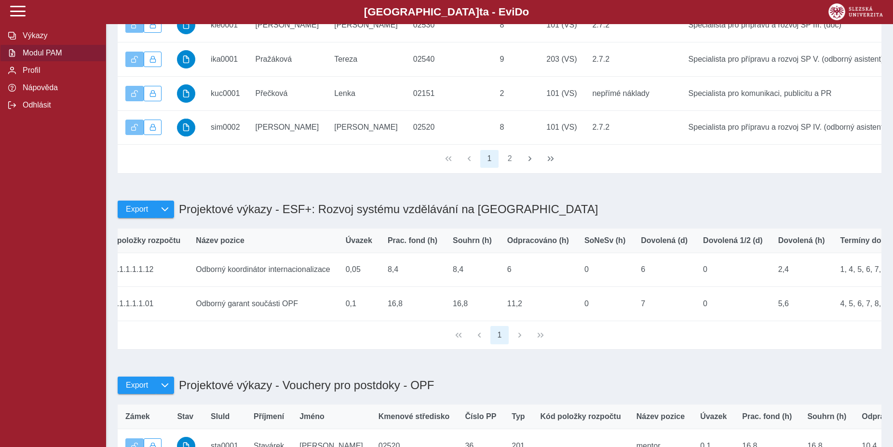
scroll to position [0, 508]
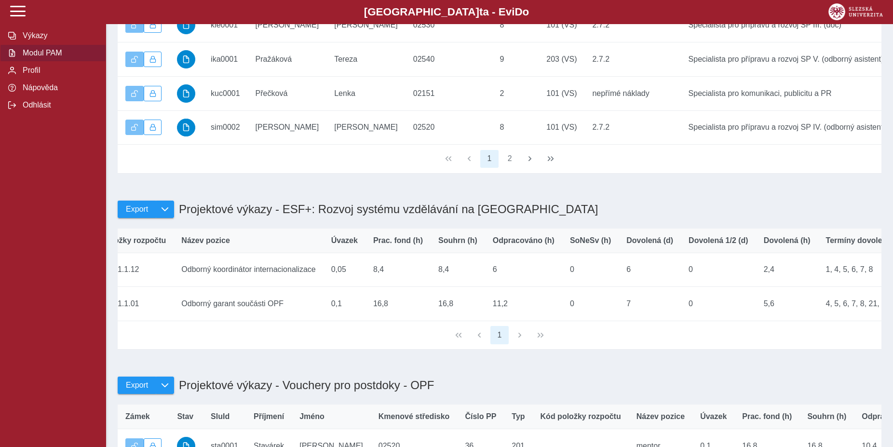
click at [47, 57] on span "Modul PAM" at bounding box center [59, 53] width 78 height 9
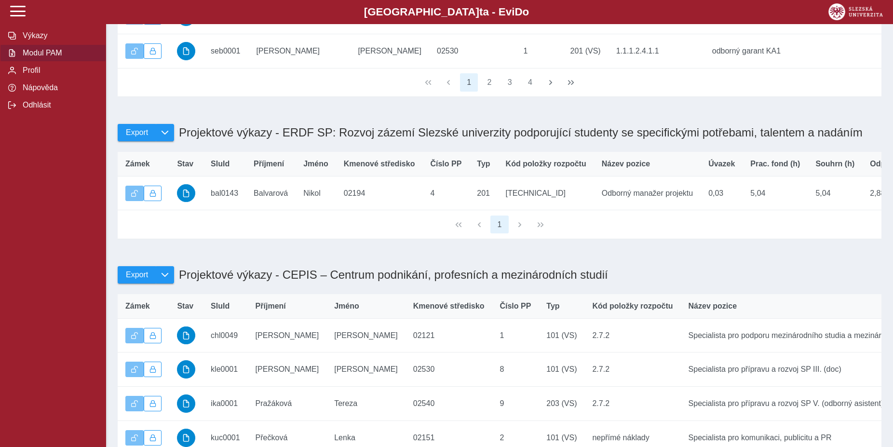
scroll to position [0, 0]
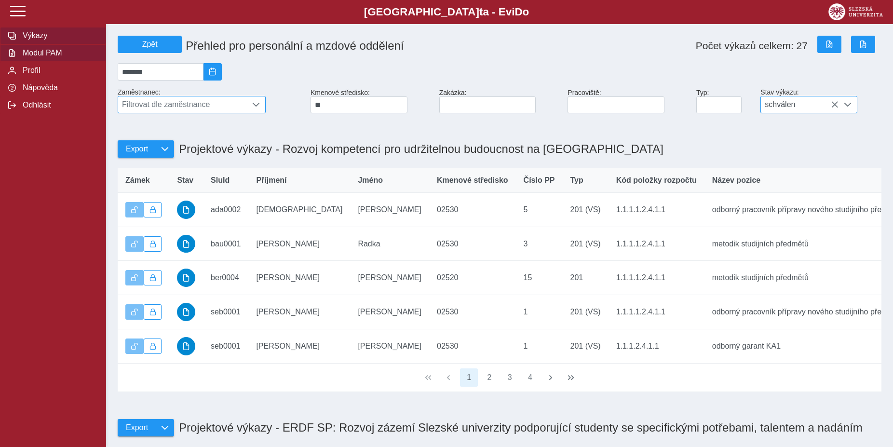
click at [44, 40] on span "Výkazy" at bounding box center [59, 35] width 78 height 9
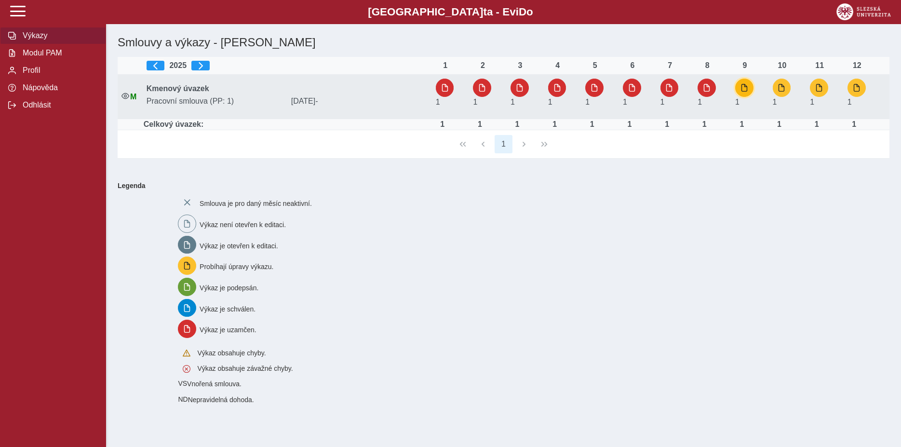
click at [744, 86] on span "button" at bounding box center [744, 88] width 8 height 8
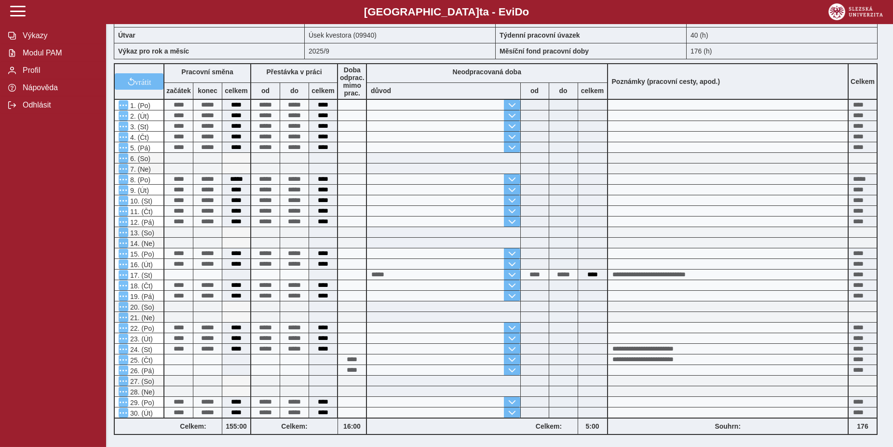
scroll to position [98, 0]
